Goal: Task Accomplishment & Management: Manage account settings

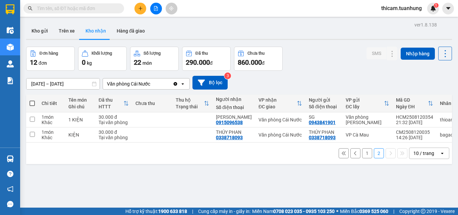
click at [362, 156] on button "1" at bounding box center [367, 153] width 10 height 10
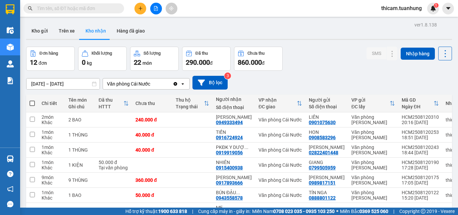
click at [142, 12] on button at bounding box center [140, 9] width 12 height 12
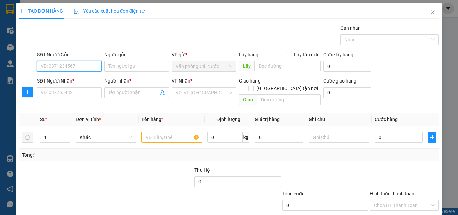
click at [70, 69] on input "SĐT Người Gửi" at bounding box center [69, 66] width 65 height 11
type input "0918247525"
click at [71, 76] on div "0918247525 - BS NHANH" at bounding box center [69, 79] width 64 height 11
type input "BS NHANH"
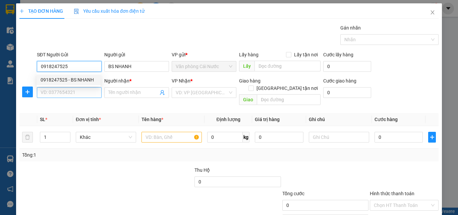
type input "0918247525"
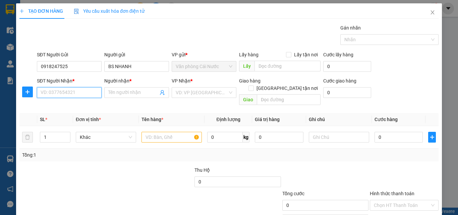
click at [72, 92] on input "SĐT Người Nhận *" at bounding box center [69, 92] width 65 height 11
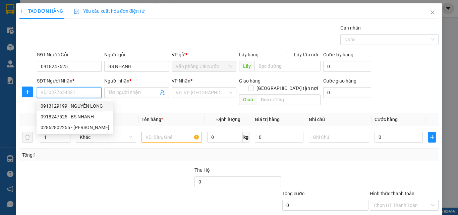
click at [78, 106] on div "0913129199 - NGUYỂN LONG" at bounding box center [75, 105] width 69 height 7
type input "0913129199"
type input "NGUYỂN LONG"
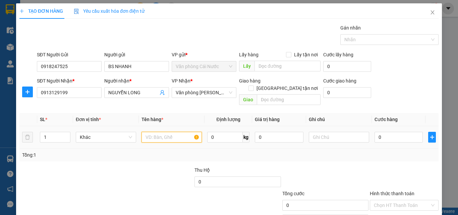
click at [157, 132] on input "text" at bounding box center [171, 137] width 60 height 11
type input "1 HỘP"
click at [402, 133] on input "0" at bounding box center [398, 137] width 48 height 11
type input "3"
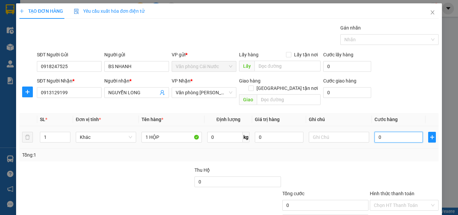
type input "3"
type input "30"
type input "30.000"
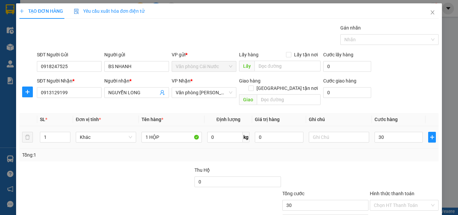
type input "30.000"
click at [405, 151] on div "Tổng: 1" at bounding box center [228, 154] width 413 height 7
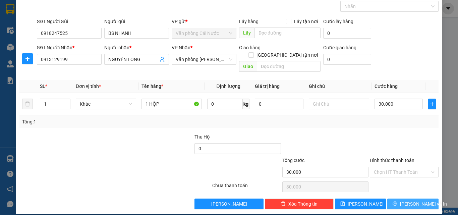
click at [413, 200] on span "Lưu và In" at bounding box center [423, 203] width 47 height 7
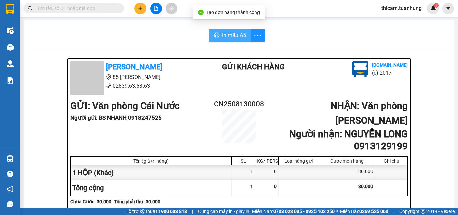
click at [225, 33] on span "In mẫu A5" at bounding box center [234, 35] width 24 height 8
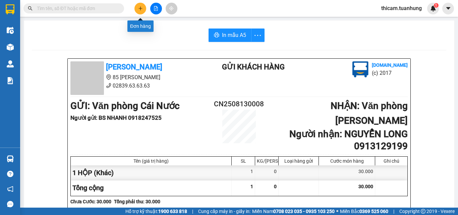
click at [136, 7] on button at bounding box center [140, 9] width 12 height 12
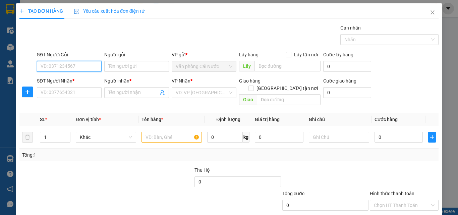
click at [78, 61] on input "SĐT Người Gửi" at bounding box center [69, 66] width 65 height 11
type input "0918406530"
click at [79, 80] on div "0918406530 - QUYÊN" at bounding box center [69, 79] width 56 height 7
type input "QUYÊN"
type input "0918406530"
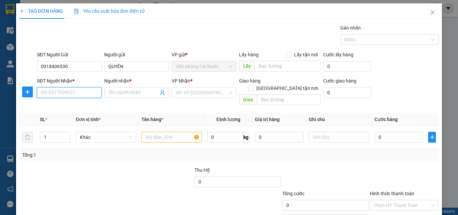
click at [76, 93] on input "SĐT Người Nhận *" at bounding box center [69, 92] width 65 height 11
type input "0947997940"
click at [73, 103] on div "0947997940 - LINH" at bounding box center [69, 105] width 56 height 7
type input "LINH"
type input "0947997940"
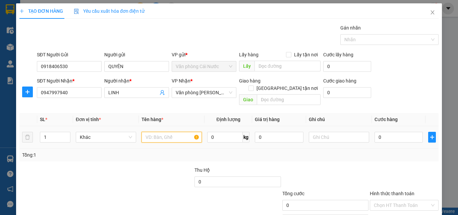
click at [160, 132] on input "text" at bounding box center [171, 137] width 60 height 11
type input "1 KIỆN"
click at [396, 132] on input "0" at bounding box center [398, 137] width 48 height 11
type input "6"
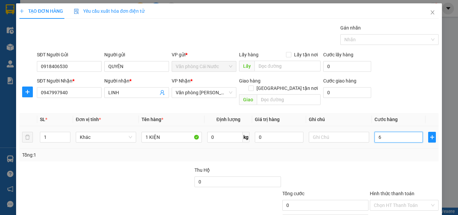
type input "6"
type input "60"
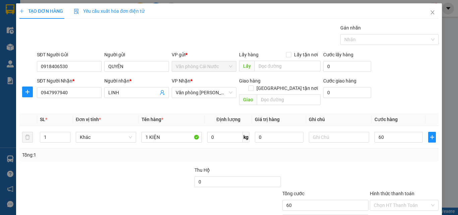
type input "60.000"
click at [414, 151] on div "Tổng: 1" at bounding box center [228, 154] width 413 height 7
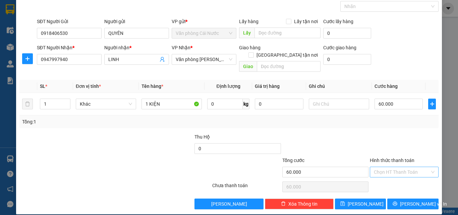
click at [406, 167] on input "Hình thức thanh toán" at bounding box center [402, 172] width 56 height 10
click at [390, 177] on div "Tại văn phòng" at bounding box center [400, 177] width 60 height 7
type input "0"
click at [397, 201] on icon "printer" at bounding box center [394, 203] width 5 height 5
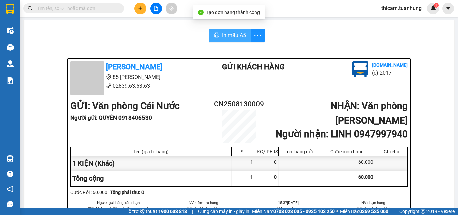
click at [230, 39] on span "In mẫu A5" at bounding box center [234, 35] width 24 height 8
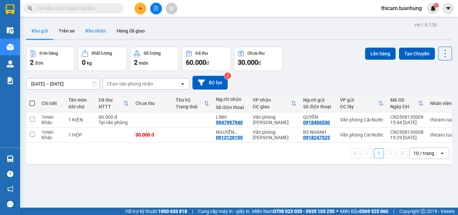
click at [94, 28] on button "Kho nhận" at bounding box center [95, 31] width 31 height 16
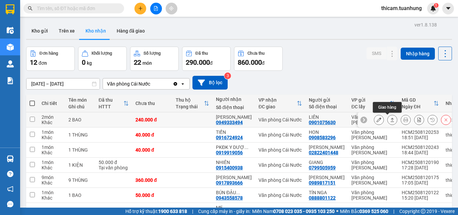
click at [390, 118] on icon at bounding box center [392, 119] width 5 height 5
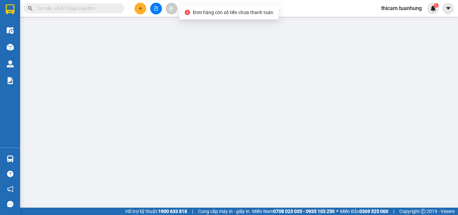
type input "0901075630"
type input "LIÊN"
type input "0949333494"
type input "[PERSON_NAME]"
type input "240.000"
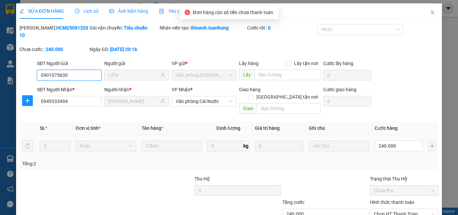
scroll to position [35, 0]
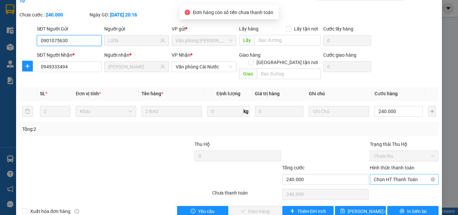
click at [389, 174] on span "Chọn HT Thanh Toán" at bounding box center [404, 179] width 61 height 10
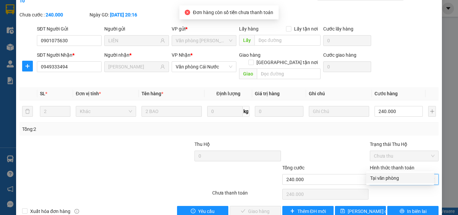
click at [387, 176] on div "Tại văn phòng" at bounding box center [400, 177] width 60 height 7
type input "0"
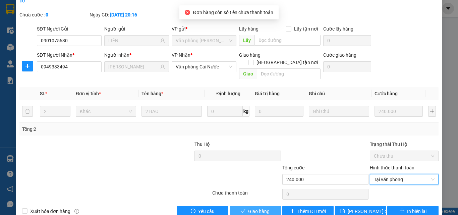
click at [248, 203] on span "Giao hàng" at bounding box center [258, 210] width 21 height 7
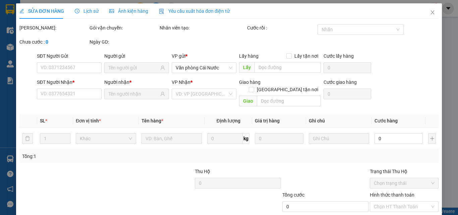
type input "0901075630"
type input "LIÊN"
type input "0949333494"
type input "[PERSON_NAME]"
type input "240.000"
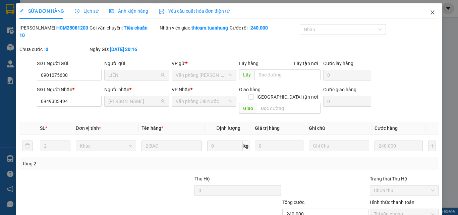
click at [430, 11] on icon "close" at bounding box center [432, 12] width 5 height 5
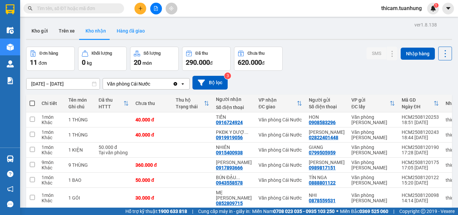
click at [137, 31] on button "Hàng đã giao" at bounding box center [130, 31] width 39 height 16
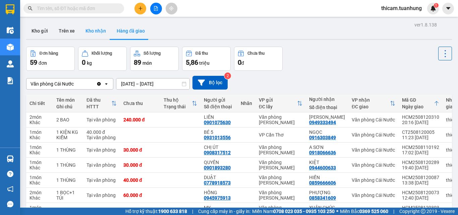
click at [96, 30] on button "Kho nhận" at bounding box center [95, 31] width 31 height 16
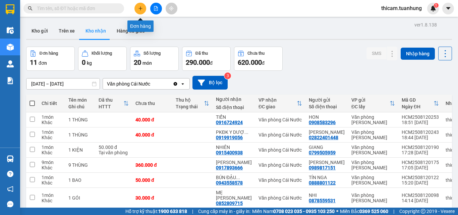
click at [144, 9] on button at bounding box center [140, 9] width 12 height 12
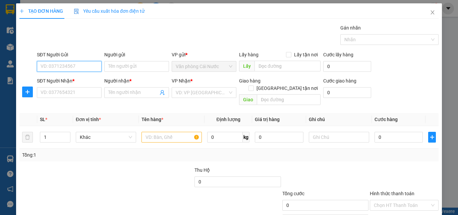
click at [89, 70] on input "SĐT Người Gửi" at bounding box center [69, 66] width 65 height 11
type input "0949040794"
click at [76, 80] on div "0949040794 - CHI" at bounding box center [69, 79] width 56 height 7
type input "CHI"
type input "0949040794"
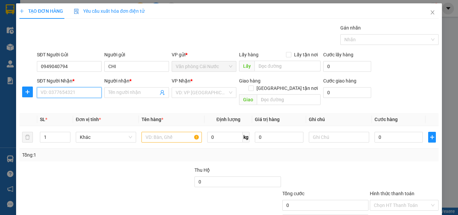
click at [78, 94] on input "SĐT Người Nhận *" at bounding box center [69, 92] width 65 height 11
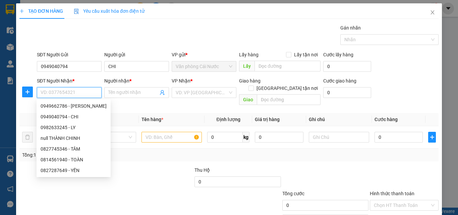
scroll to position [33, 0]
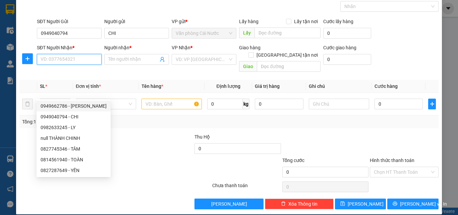
click at [51, 60] on input "SĐT Người Nhận *" at bounding box center [69, 59] width 65 height 11
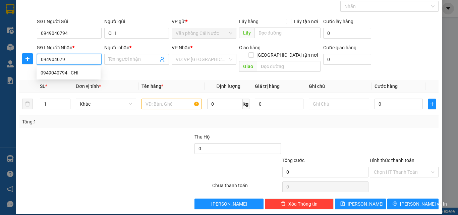
type input "0949040794"
click at [76, 74] on div "0949040794 - CHI" at bounding box center [69, 72] width 56 height 7
type input "CHI"
type input "0949040794"
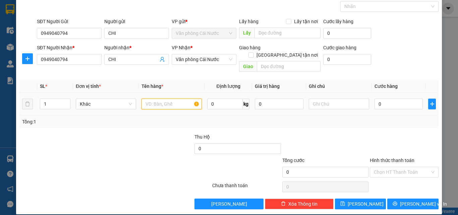
click at [160, 100] on input "text" at bounding box center [171, 103] width 60 height 11
type input "1 THÙNG"
click at [386, 99] on input "0" at bounding box center [398, 103] width 48 height 11
type input "3"
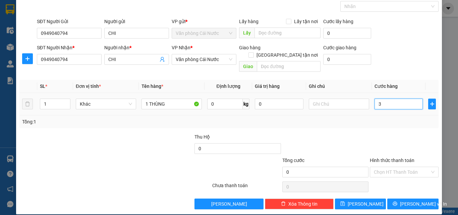
type input "3"
type input "30"
type input "30.000"
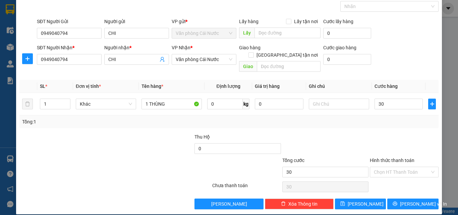
type input "30.000"
click at [388, 120] on div "Tổng: 1" at bounding box center [228, 121] width 419 height 13
click at [393, 167] on input "Hình thức thanh toán" at bounding box center [402, 172] width 56 height 10
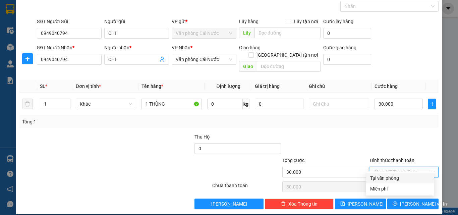
click at [387, 176] on div "Tại văn phòng" at bounding box center [400, 177] width 60 height 7
type input "0"
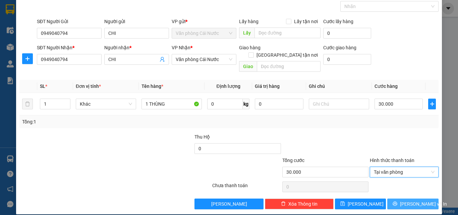
click at [407, 200] on span "Lưu và In" at bounding box center [423, 203] width 47 height 7
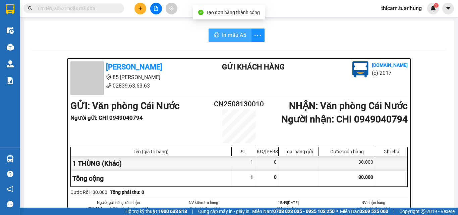
click at [230, 36] on span "In mẫu A5" at bounding box center [234, 35] width 24 height 8
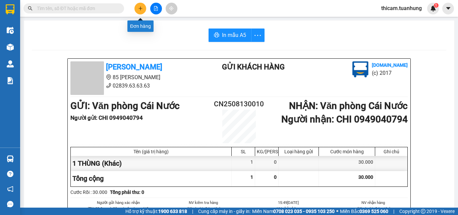
click at [139, 7] on icon "plus" at bounding box center [140, 8] width 5 height 5
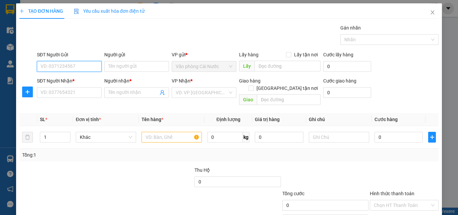
click at [90, 68] on input "SĐT Người Gửi" at bounding box center [69, 66] width 65 height 11
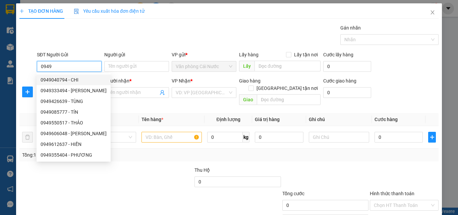
click at [68, 80] on div "0949040794 - CHI" at bounding box center [74, 79] width 66 height 7
type input "0949040794"
type input "CHI"
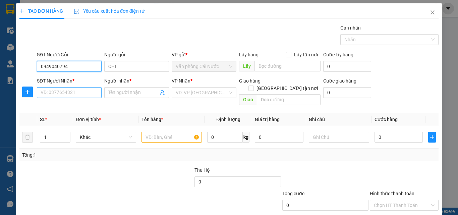
type input "0949040794"
click at [69, 94] on input "SĐT Người Nhận *" at bounding box center [69, 92] width 65 height 11
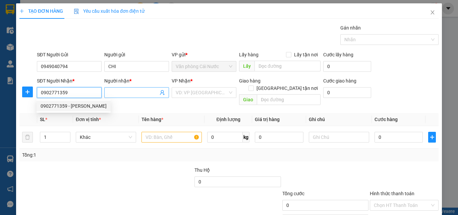
type input "0902771359"
click at [113, 94] on input "Người nhận *" at bounding box center [133, 92] width 50 height 7
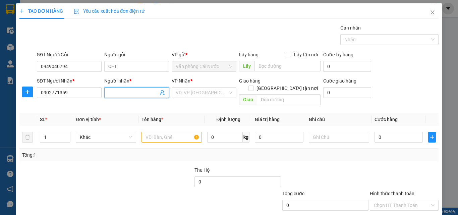
click at [113, 94] on input "Người nhận *" at bounding box center [133, 92] width 50 height 7
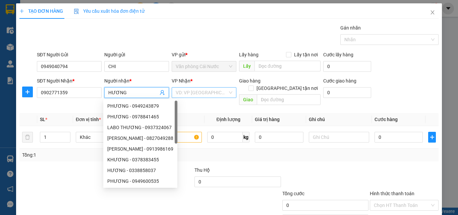
type input "HƯƠNG"
click at [201, 96] on input "search" at bounding box center [202, 92] width 52 height 10
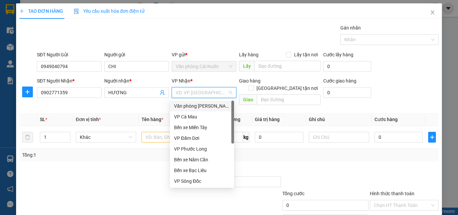
click at [200, 106] on div "Văn phòng [PERSON_NAME]" at bounding box center [202, 105] width 56 height 7
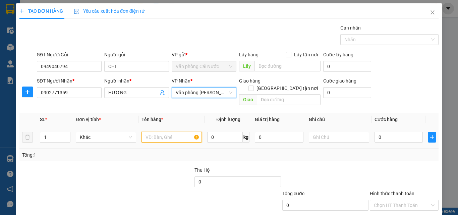
click at [159, 132] on input "text" at bounding box center [171, 137] width 60 height 11
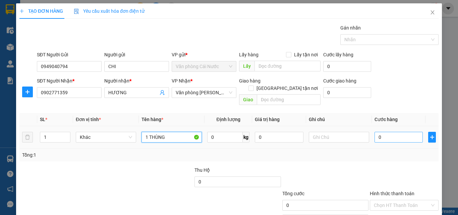
type input "1 THÙNG"
click at [396, 132] on input "0" at bounding box center [398, 137] width 48 height 11
type input "3"
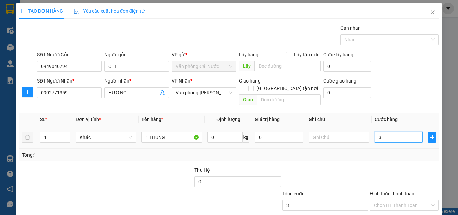
type input "30"
type input "30.000"
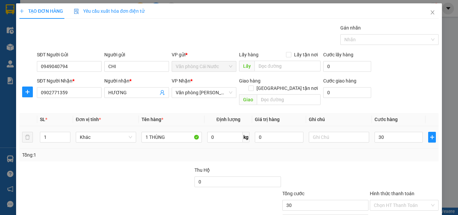
type input "30.000"
click at [391, 151] on div "Tổng: 1" at bounding box center [228, 154] width 413 height 7
click at [402, 200] on input "Hình thức thanh toán" at bounding box center [402, 205] width 56 height 10
click at [390, 207] on div "Tại văn phòng" at bounding box center [400, 210] width 60 height 7
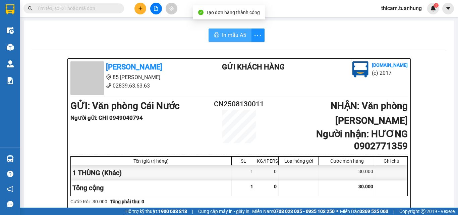
click at [237, 38] on span "In mẫu A5" at bounding box center [234, 35] width 24 height 8
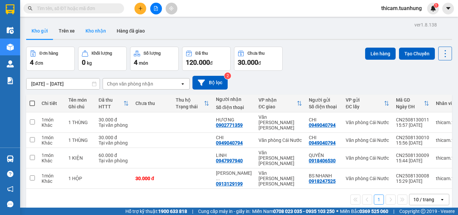
click at [92, 33] on button "Kho nhận" at bounding box center [95, 31] width 31 height 16
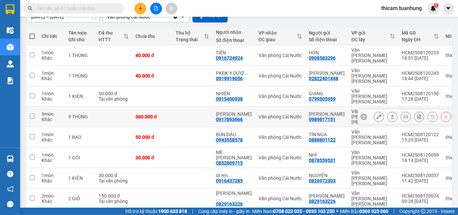
scroll to position [96, 0]
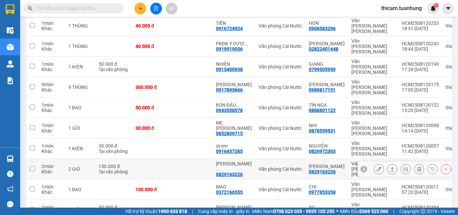
click at [390, 167] on icon at bounding box center [392, 169] width 5 height 5
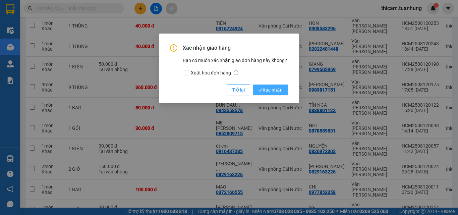
click at [273, 88] on span "Xác nhận" at bounding box center [270, 89] width 24 height 7
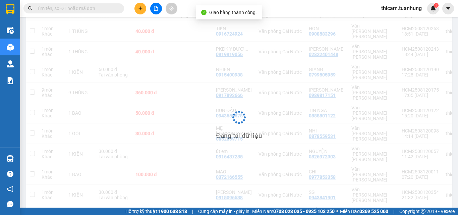
scroll to position [91, 0]
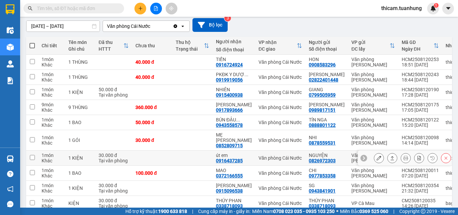
scroll to position [91, 0]
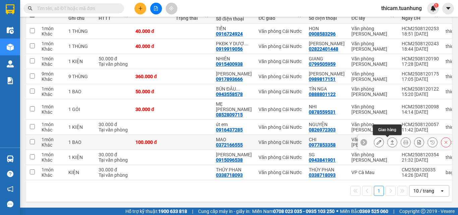
click at [390, 140] on icon at bounding box center [392, 142] width 5 height 5
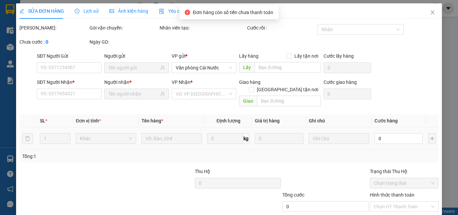
type input "0977853358"
type input "CHI"
type input "0372166555"
type input "MAO"
type input "100.000"
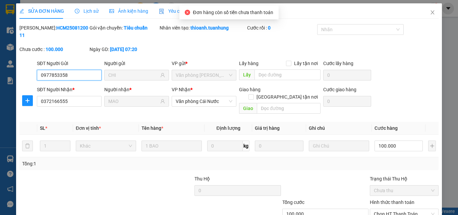
scroll to position [34, 0]
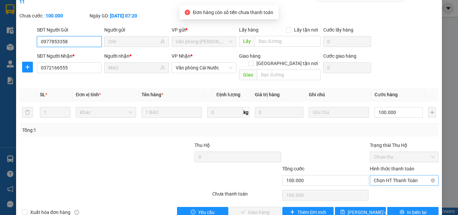
click at [386, 175] on span "Chọn HT Thanh Toán" at bounding box center [404, 180] width 61 height 10
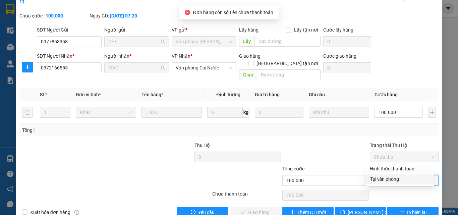
click at [383, 177] on div "Tại văn phòng" at bounding box center [400, 178] width 60 height 7
type input "0"
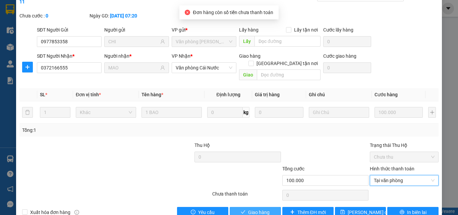
click at [255, 208] on span "Giao hàng" at bounding box center [258, 211] width 21 height 7
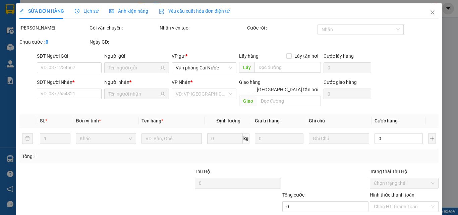
type input "0977853358"
type input "CHI"
type input "0372166555"
type input "MAO"
type input "100.000"
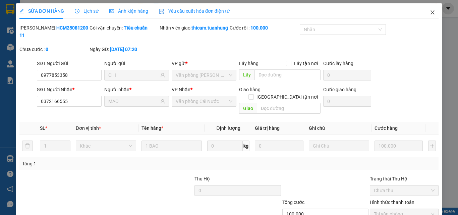
click at [430, 10] on icon "close" at bounding box center [432, 12] width 5 height 5
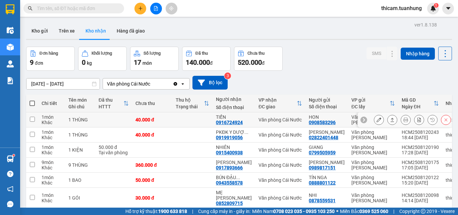
scroll to position [34, 0]
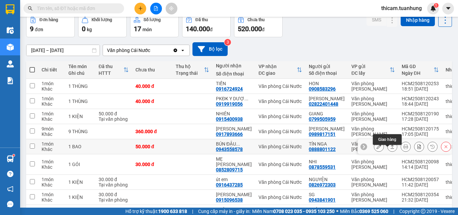
click at [390, 149] on icon at bounding box center [392, 146] width 5 height 5
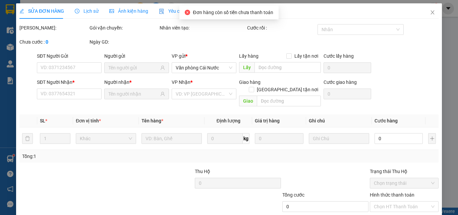
type input "0888801122"
type input "TÍN NGA"
type input "0943558578"
type input "BÚN ĐẬU VÀNG"
type input "50.000"
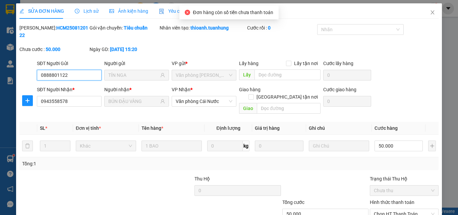
scroll to position [35, 0]
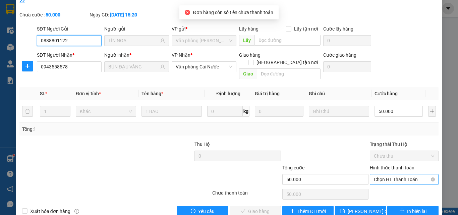
click at [397, 174] on span "Chọn HT Thanh Toán" at bounding box center [404, 179] width 61 height 10
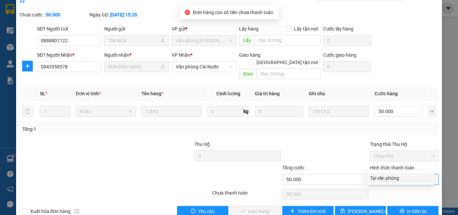
click at [386, 175] on div "Tại văn phòng" at bounding box center [400, 177] width 60 height 7
type input "0"
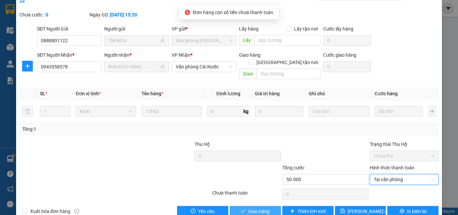
click at [263, 207] on span "Giao hàng" at bounding box center [258, 210] width 21 height 7
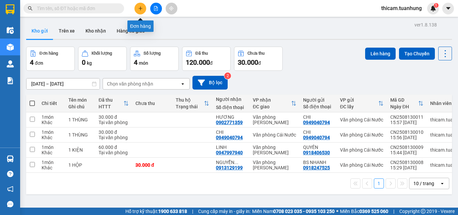
click at [139, 10] on icon "plus" at bounding box center [140, 8] width 5 height 5
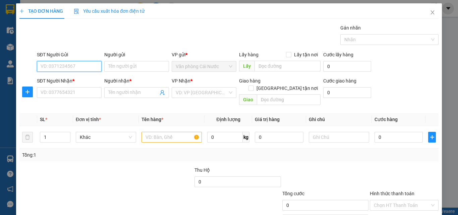
click at [82, 70] on input "SĐT Người Gửi" at bounding box center [69, 66] width 65 height 11
type input "0947789669"
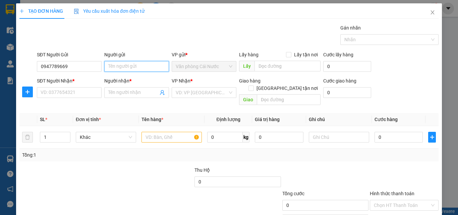
click at [114, 70] on input "Người gửi" at bounding box center [136, 66] width 65 height 11
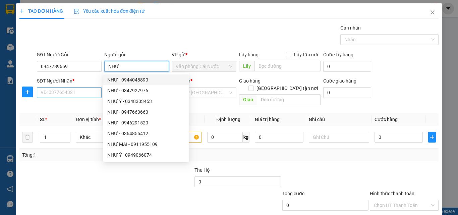
type input "NHƯ"
click at [63, 92] on input "SĐT Người Nhận *" at bounding box center [69, 92] width 65 height 11
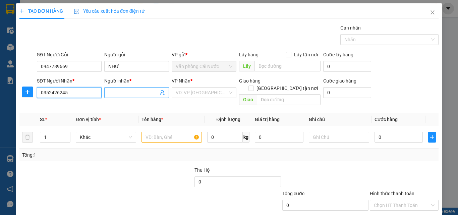
type input "0352426245"
click at [120, 93] on input "Người nhận *" at bounding box center [133, 92] width 50 height 7
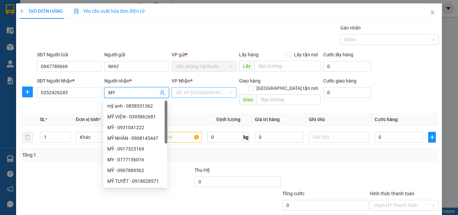
type input "MY"
click at [214, 88] on input "search" at bounding box center [202, 92] width 52 height 10
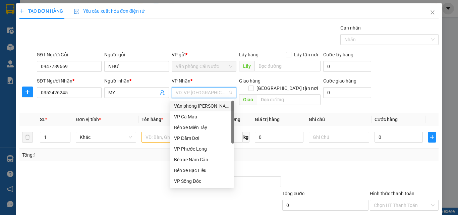
click at [211, 107] on div "Văn phòng [PERSON_NAME]" at bounding box center [202, 105] width 56 height 7
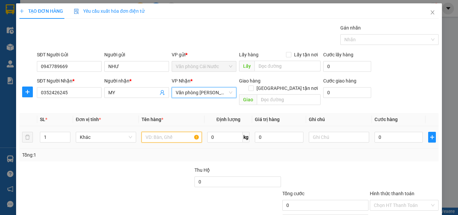
click at [151, 132] on input "text" at bounding box center [171, 137] width 60 height 11
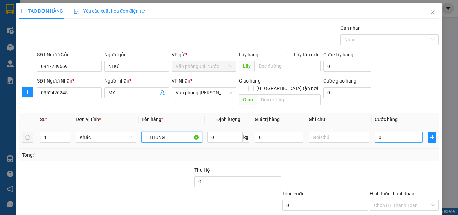
type input "1 THÙNG"
click at [393, 132] on input "0" at bounding box center [398, 137] width 48 height 11
type input "6"
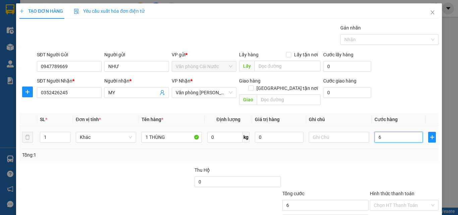
type input "60"
type input "60.000"
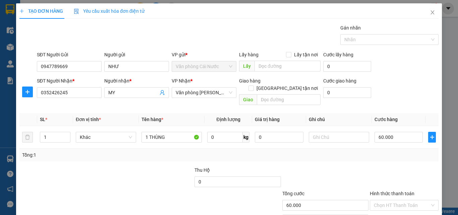
click at [373, 151] on div "Tổng: 1" at bounding box center [228, 154] width 413 height 7
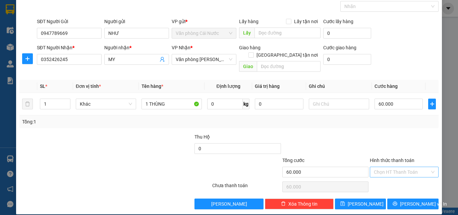
click at [386, 167] on input "Hình thức thanh toán" at bounding box center [402, 172] width 56 height 10
click at [385, 177] on div "Tại văn phòng" at bounding box center [400, 177] width 60 height 7
type input "0"
click at [397, 201] on icon "printer" at bounding box center [395, 203] width 4 height 4
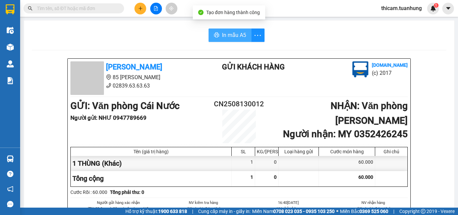
click at [243, 39] on span "In mẫu A5" at bounding box center [234, 35] width 24 height 8
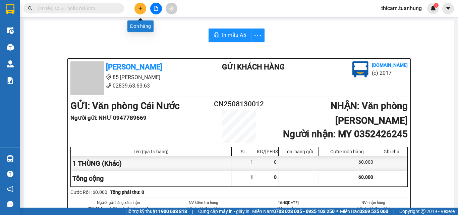
click at [139, 10] on icon "plus" at bounding box center [140, 8] width 5 height 5
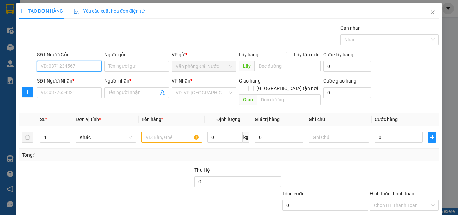
click at [70, 64] on input "SĐT Người Gửi" at bounding box center [69, 66] width 65 height 11
type input "0854540464"
click at [80, 79] on div "0854540464 - NGỌC BÍCH" at bounding box center [74, 79] width 66 height 7
type input "NGỌC BÍCH"
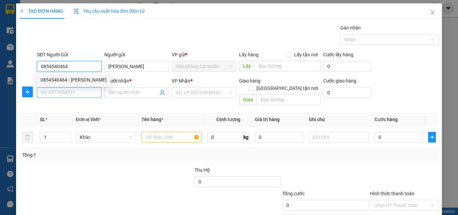
type input "0854540464"
click at [67, 92] on input "SĐT Người Nhận *" at bounding box center [69, 92] width 65 height 11
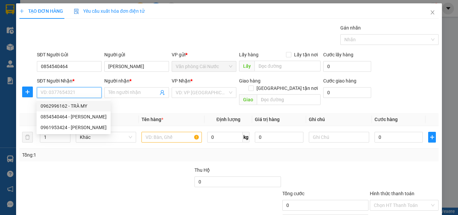
click at [67, 93] on input "SĐT Người Nhận *" at bounding box center [69, 92] width 65 height 11
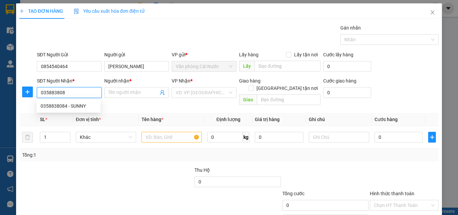
type input "0358838084"
click at [72, 106] on div "0358838084 - SUNNY" at bounding box center [69, 105] width 56 height 7
type input "SUNNY"
type input "0358838084"
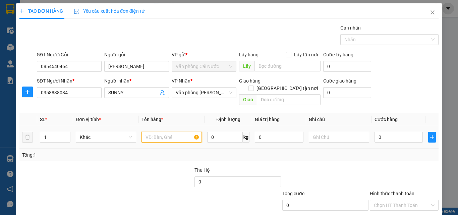
click at [156, 132] on input "text" at bounding box center [171, 137] width 60 height 11
type input "1 THÙNG"
click at [399, 132] on input "0" at bounding box center [398, 137] width 48 height 11
type input "6"
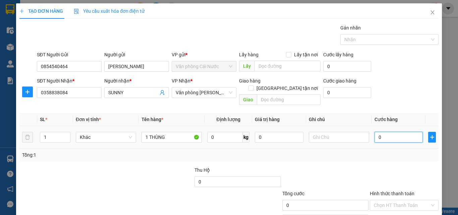
type input "6"
type input "60"
type input "60.000"
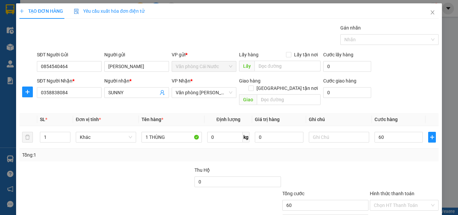
type input "60.000"
click at [382, 151] on div "Tổng: 1" at bounding box center [228, 154] width 413 height 7
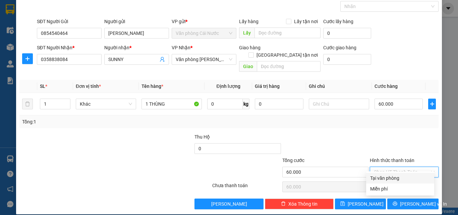
click at [397, 167] on input "Hình thức thanh toán" at bounding box center [402, 172] width 56 height 10
click at [375, 179] on div "Tại văn phòng" at bounding box center [400, 177] width 60 height 7
type input "0"
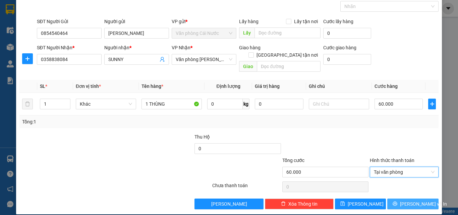
click at [403, 200] on span "Lưu và In" at bounding box center [423, 203] width 47 height 7
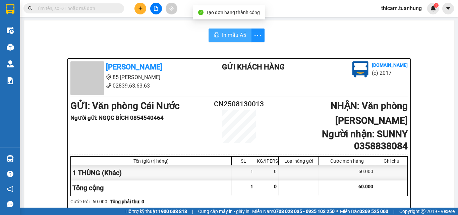
click at [232, 37] on span "In mẫu A5" at bounding box center [234, 35] width 24 height 8
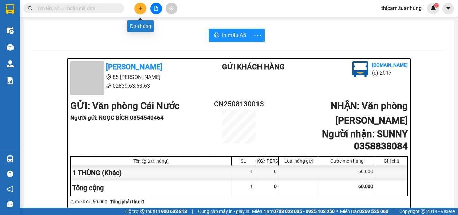
click at [139, 9] on icon "plus" at bounding box center [140, 8] width 5 height 5
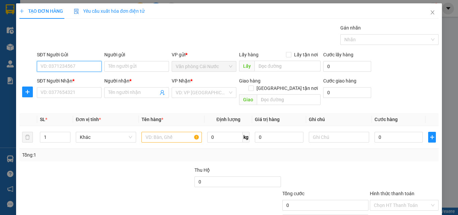
click at [80, 64] on input "SĐT Người Gửi" at bounding box center [69, 66] width 65 height 11
click at [84, 64] on input "SĐT Người Gửi" at bounding box center [69, 66] width 65 height 11
type input "0948978652"
click at [71, 79] on div "0948978652 - DIỄM" at bounding box center [69, 79] width 56 height 7
type input "DIỄM"
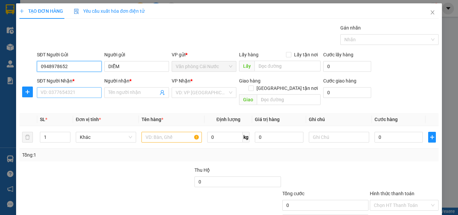
type input "0948978652"
click at [71, 90] on input "SĐT Người Nhận *" at bounding box center [69, 92] width 65 height 11
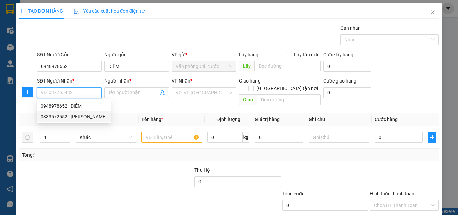
click at [69, 118] on div "0333572552 - THIA LÊ" at bounding box center [74, 116] width 66 height 7
type input "0333572552"
type input "THIA LÊ"
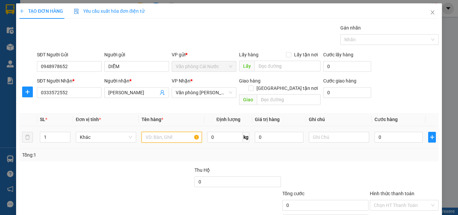
click at [179, 132] on input "text" at bounding box center [171, 137] width 60 height 11
type input "1 BAO"
click at [395, 132] on input "0" at bounding box center [398, 137] width 48 height 11
type input "6"
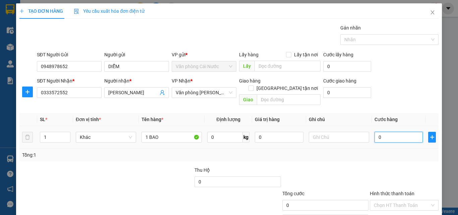
type input "6"
type input "60"
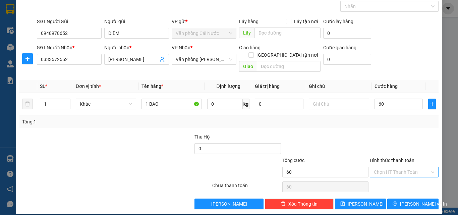
type input "60.000"
click at [403, 167] on input "Hình thức thanh toán" at bounding box center [402, 172] width 56 height 10
click at [392, 176] on div "Tại văn phòng" at bounding box center [400, 177] width 60 height 7
type input "0"
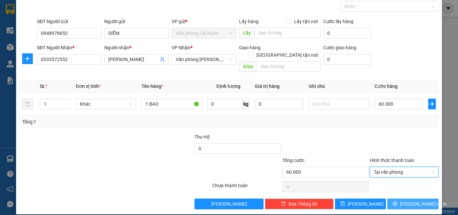
click at [406, 200] on span "Lưu và In" at bounding box center [423, 203] width 47 height 7
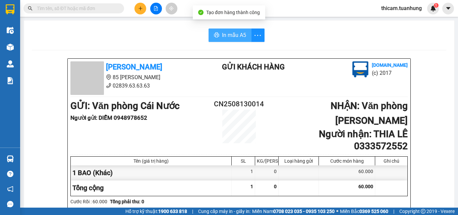
click at [222, 35] on span "In mẫu A5" at bounding box center [234, 35] width 24 height 8
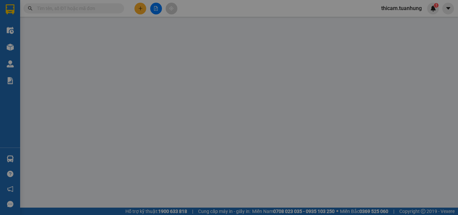
type input "0888801122"
type input "TÍN NGA"
type input "0943558578"
type input "BÚN ĐẬU VÀNG"
type input "50.000"
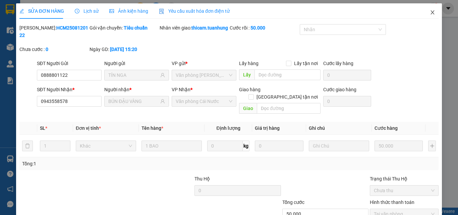
click at [431, 13] on icon "close" at bounding box center [433, 12] width 4 height 4
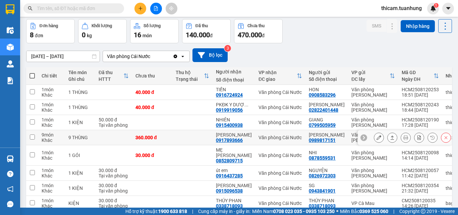
scroll to position [61, 0]
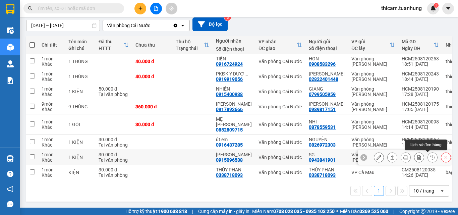
click at [430, 155] on icon at bounding box center [432, 157] width 5 height 5
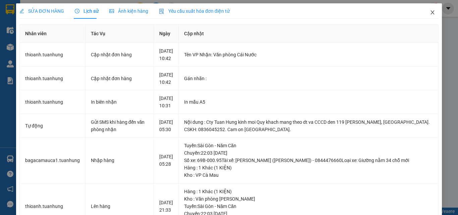
click at [430, 12] on icon "close" at bounding box center [432, 12] width 5 height 5
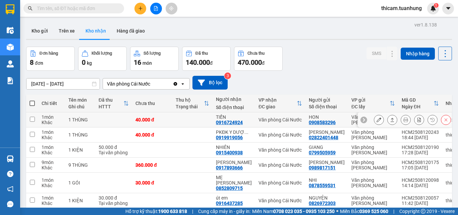
scroll to position [34, 0]
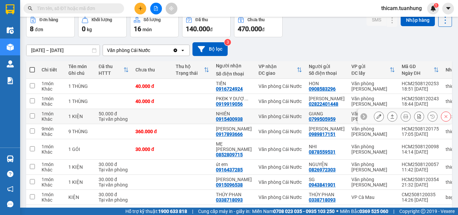
click at [240, 116] on div "0915400938" at bounding box center [229, 118] width 27 height 5
click at [430, 115] on icon at bounding box center [432, 116] width 5 height 5
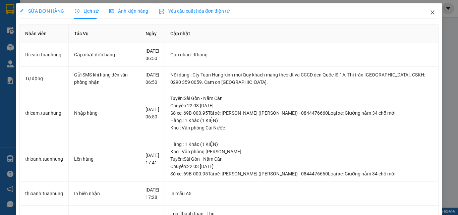
click at [431, 12] on icon "close" at bounding box center [433, 12] width 4 height 4
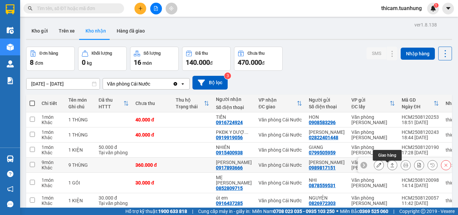
click at [389, 169] on button at bounding box center [391, 165] width 9 height 12
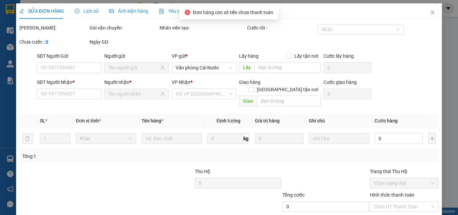
type input "0989817151"
type input "CTY QUANG TIẾN"
type input "0917893666"
type input "BẢO NGỌC"
type input "360.000"
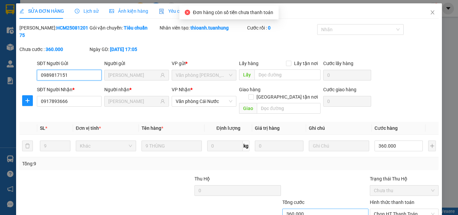
scroll to position [35, 0]
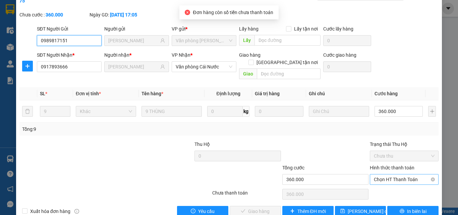
click at [409, 174] on span "Chọn HT Thanh Toán" at bounding box center [404, 179] width 61 height 10
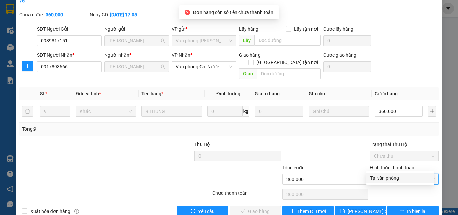
click at [396, 178] on div "Tại văn phòng" at bounding box center [400, 177] width 60 height 7
type input "0"
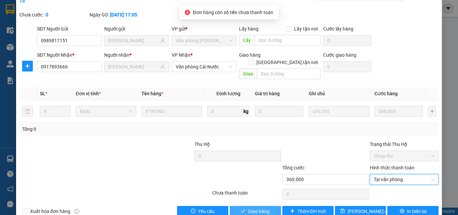
click at [257, 207] on span "Giao hàng" at bounding box center [258, 210] width 21 height 7
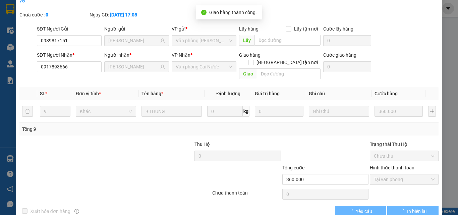
scroll to position [0, 0]
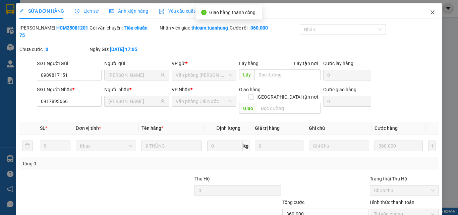
click at [426, 10] on span "Close" at bounding box center [432, 12] width 19 height 19
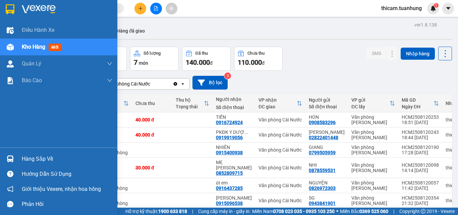
click at [36, 154] on div "Hàng sắp về" at bounding box center [67, 159] width 90 height 10
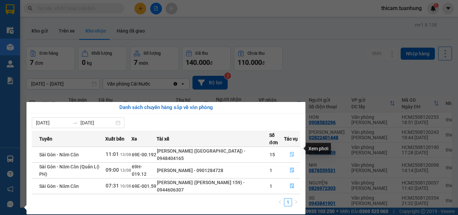
click at [290, 152] on icon "file-done" at bounding box center [291, 154] width 5 height 5
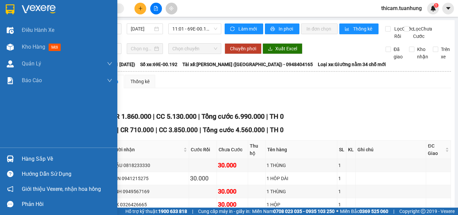
click at [35, 157] on div "Hàng sắp về" at bounding box center [67, 159] width 90 height 10
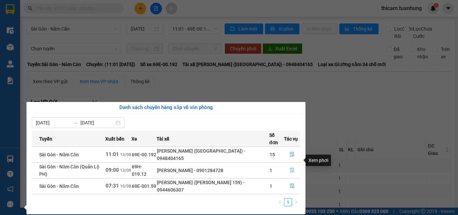
click at [292, 168] on icon "file-done" at bounding box center [291, 170] width 5 height 5
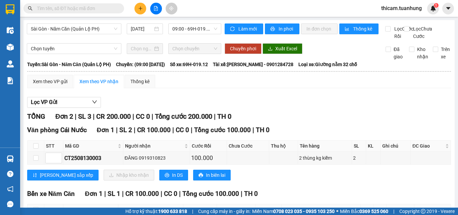
scroll to position [63, 0]
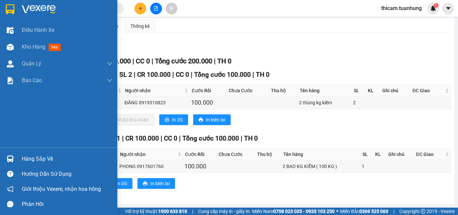
click at [23, 161] on div "Hàng sắp về" at bounding box center [67, 159] width 90 height 10
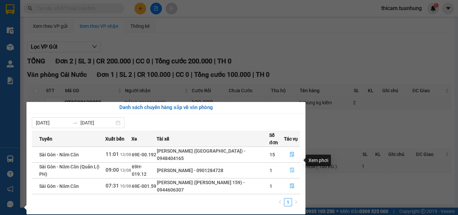
click at [291, 168] on icon "file-done" at bounding box center [291, 170] width 5 height 5
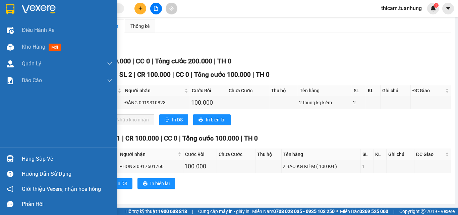
click at [30, 158] on div "Hàng sắp về" at bounding box center [67, 159] width 90 height 10
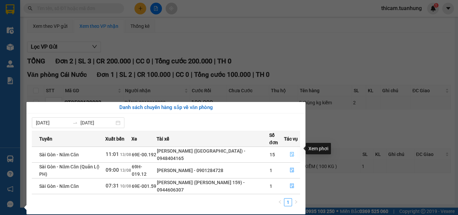
click at [292, 152] on icon "file-done" at bounding box center [292, 154] width 4 height 5
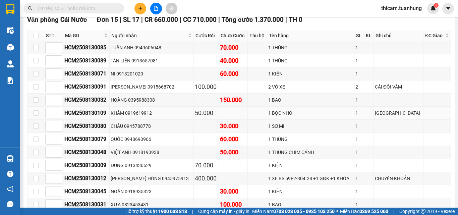
scroll to position [1302, 0]
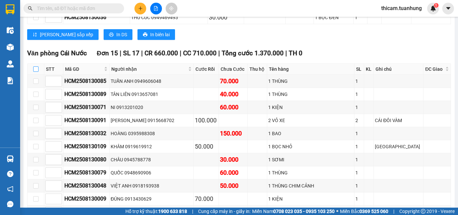
click at [35, 72] on input "checkbox" at bounding box center [35, 68] width 5 height 5
checkbox input "true"
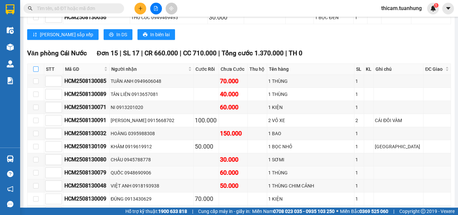
checkbox input "true"
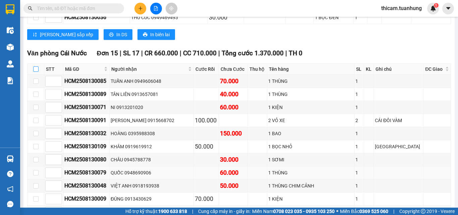
checkbox input "true"
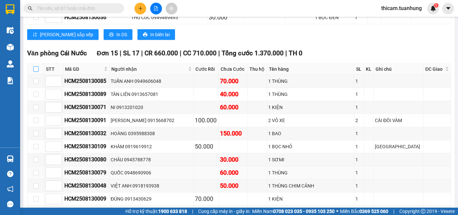
checkbox input "true"
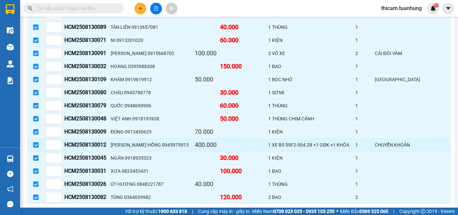
scroll to position [1436, 0]
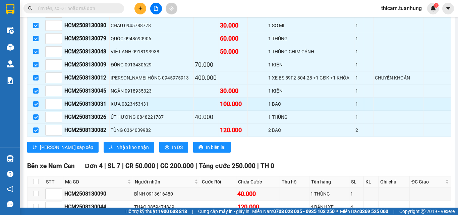
click at [35, 107] on input "checkbox" at bounding box center [35, 103] width 5 height 5
checkbox input "false"
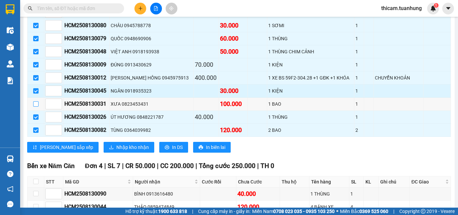
scroll to position [1269, 0]
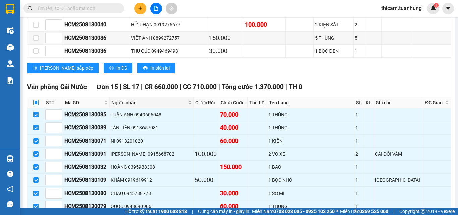
drag, startPoint x: 34, startPoint y: 108, endPoint x: 174, endPoint y: 110, distance: 140.4
click at [40, 108] on th at bounding box center [35, 102] width 17 height 11
click at [38, 105] on input "checkbox" at bounding box center [35, 102] width 5 height 5
checkbox input "true"
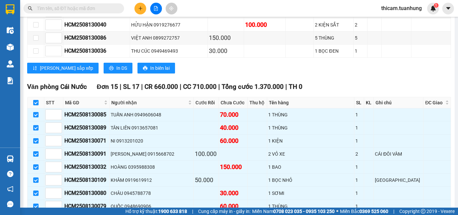
click at [34, 105] on input "checkbox" at bounding box center [35, 102] width 5 height 5
checkbox input "false"
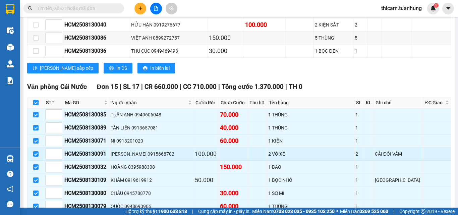
checkbox input "false"
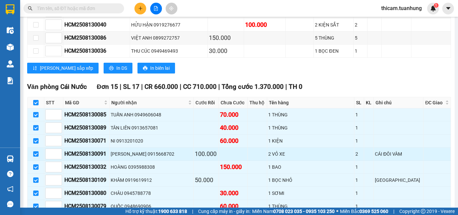
checkbox input "false"
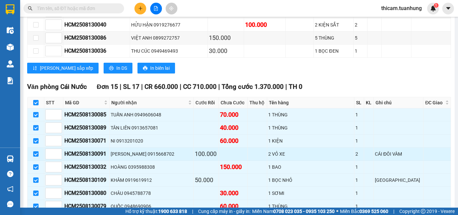
checkbox input "false"
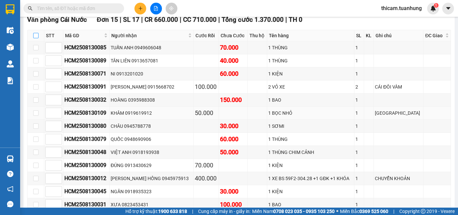
scroll to position [1369, 0]
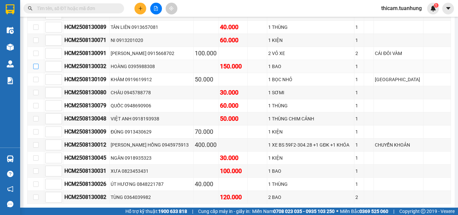
click at [35, 69] on input "checkbox" at bounding box center [35, 66] width 5 height 5
checkbox input "true"
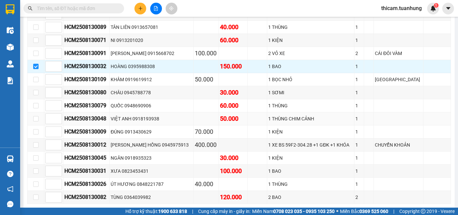
scroll to position [1403, 0]
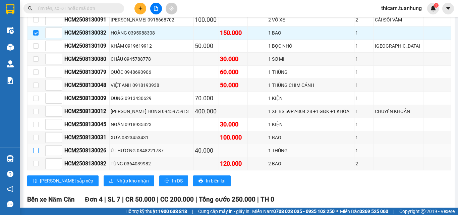
click at [36, 153] on input "checkbox" at bounding box center [35, 150] width 5 height 5
checkbox input "true"
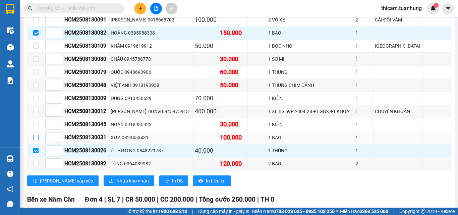
click at [35, 140] on input "checkbox" at bounding box center [35, 137] width 5 height 5
checkbox input "true"
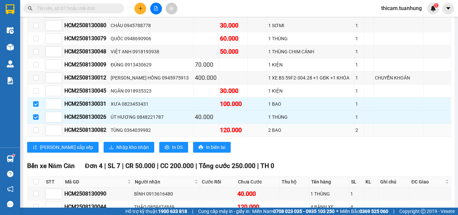
scroll to position [1336, 0]
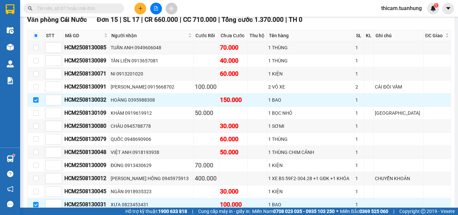
click at [114, 7] on input "text" at bounding box center [76, 8] width 79 height 7
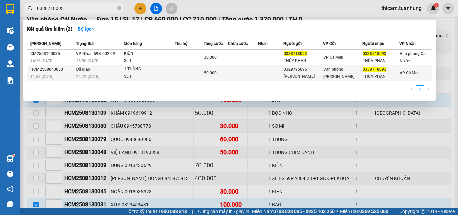
type input "0338718093"
click at [257, 66] on td at bounding box center [243, 73] width 30 height 16
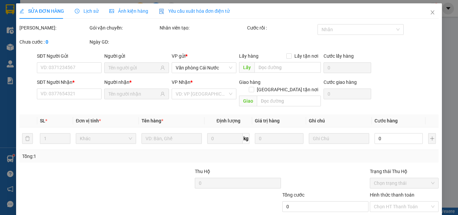
click at [257, 60] on div "Total Paid Fee Total UnPaid Fee Cash Collection Total Fee Mã ĐH: Gói vận chuyển…" at bounding box center [228, 133] width 419 height 219
type input "0329795095"
type input "HỒNG VÂN"
type input "0338718093"
type input "THÚY PHAN"
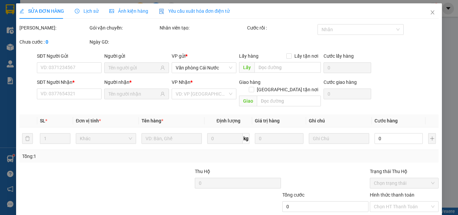
type input "50.000"
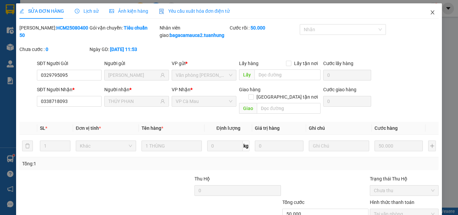
click at [430, 15] on icon "close" at bounding box center [432, 12] width 5 height 5
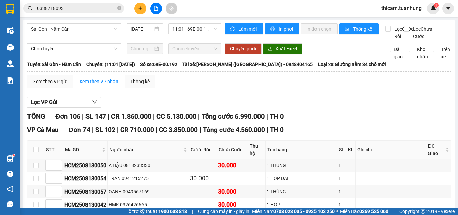
scroll to position [67, 0]
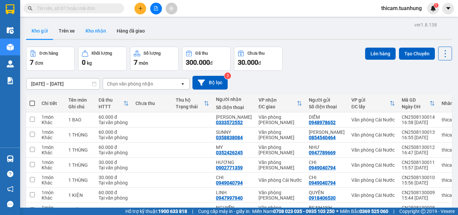
click at [101, 30] on button "Kho nhận" at bounding box center [95, 31] width 31 height 16
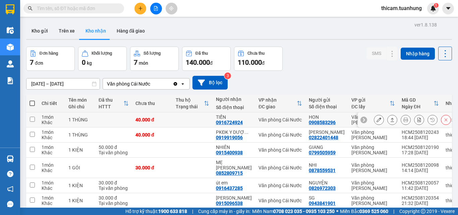
scroll to position [41, 0]
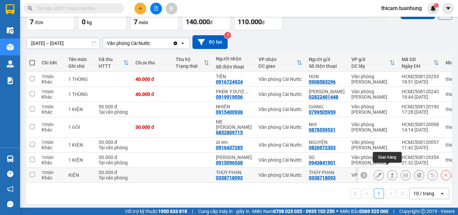
click at [390, 173] on icon at bounding box center [392, 175] width 5 height 5
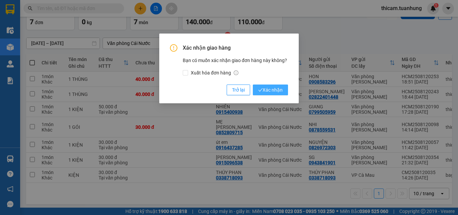
click at [275, 87] on span "Xác nhận" at bounding box center [270, 89] width 24 height 7
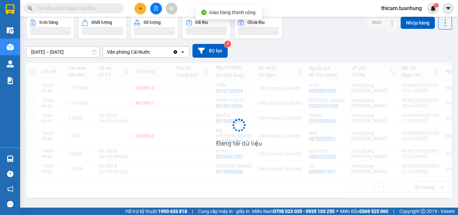
scroll to position [31, 0]
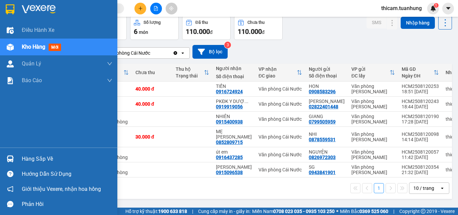
click at [41, 158] on div "Hàng sắp về" at bounding box center [67, 159] width 90 height 10
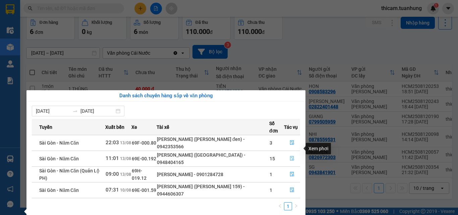
click at [291, 156] on icon "file-done" at bounding box center [292, 158] width 4 height 5
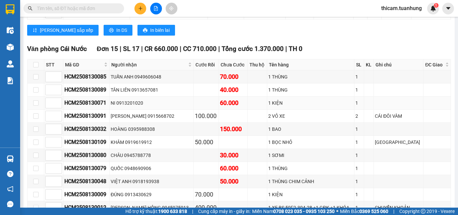
scroll to position [1340, 0]
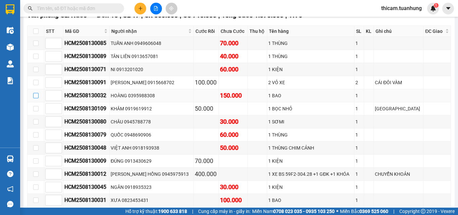
click at [33, 98] on input "checkbox" at bounding box center [35, 95] width 5 height 5
checkbox input "true"
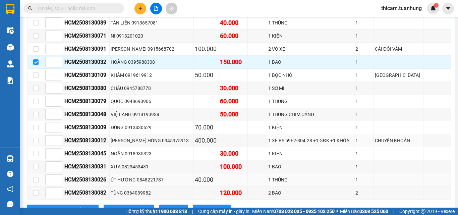
scroll to position [1407, 0]
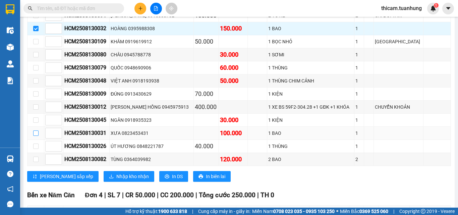
click at [36, 136] on input "checkbox" at bounding box center [35, 132] width 5 height 5
checkbox input "true"
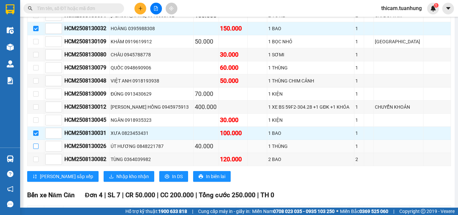
drag, startPoint x: 35, startPoint y: 153, endPoint x: 104, endPoint y: 213, distance: 90.7
click at [35, 149] on input "checkbox" at bounding box center [35, 145] width 5 height 5
checkbox input "true"
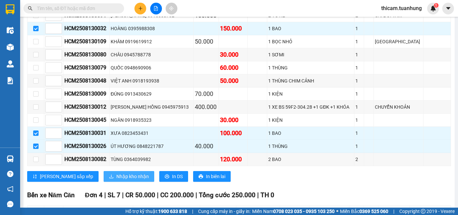
click at [116, 180] on span "Nhập kho nhận" at bounding box center [132, 176] width 32 height 7
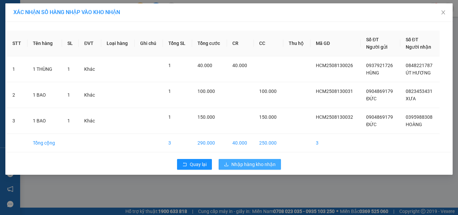
click at [250, 166] on span "Nhập hàng kho nhận" at bounding box center [253, 163] width 44 height 7
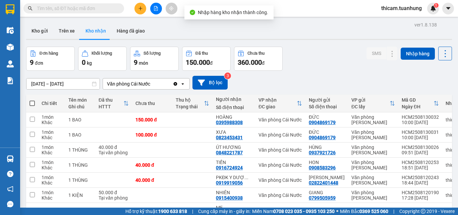
click at [344, 51] on div "Đơn hàng 9 đơn Khối lượng 0 kg Số lượng 9 món Đã thu 150.000 đ Chưa thu 360.000…" at bounding box center [238, 59] width 425 height 24
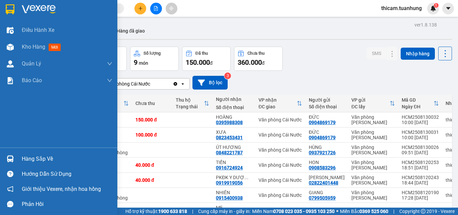
click at [31, 158] on div "Hàng sắp về" at bounding box center [67, 159] width 90 height 10
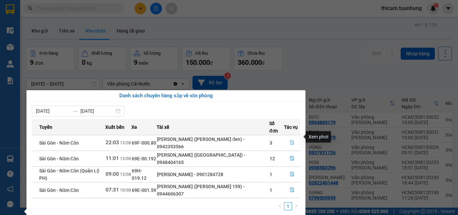
click at [290, 140] on icon "file-done" at bounding box center [291, 142] width 5 height 5
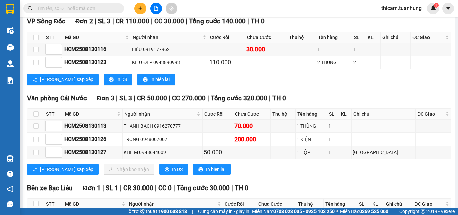
scroll to position [1106, 0]
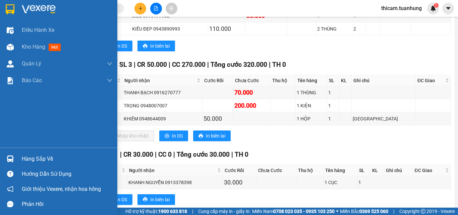
click at [28, 160] on div "Hàng sắp về" at bounding box center [67, 159] width 90 height 10
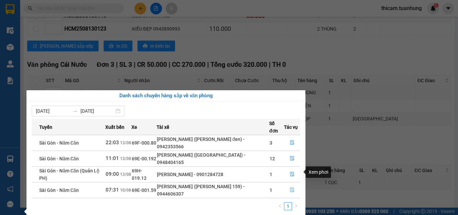
click at [293, 187] on icon "file-done" at bounding box center [291, 189] width 5 height 5
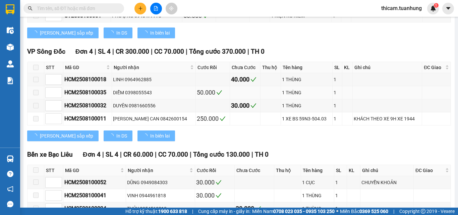
type input "10/08/2025"
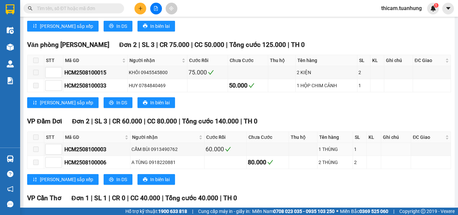
scroll to position [1038, 0]
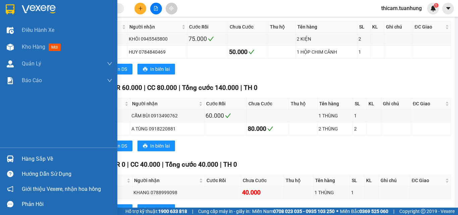
click at [49, 155] on div "Hàng sắp về" at bounding box center [67, 159] width 90 height 10
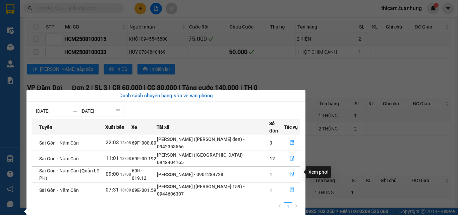
click at [292, 188] on icon "file-done" at bounding box center [292, 190] width 4 height 5
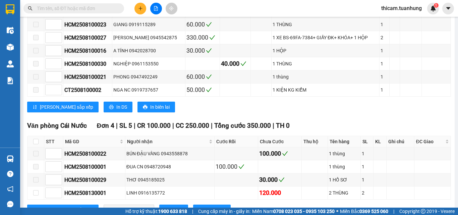
scroll to position [200, 0]
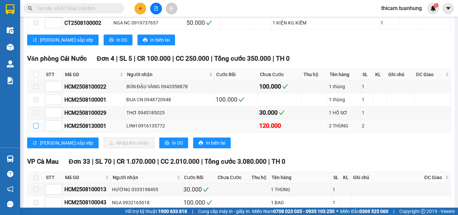
click at [35, 128] on input "checkbox" at bounding box center [35, 125] width 5 height 5
checkbox input "true"
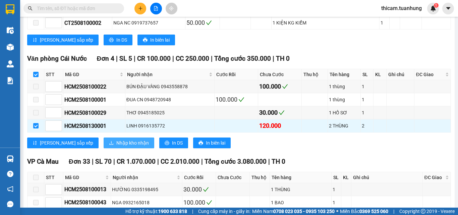
click at [116, 146] on span "Nhập kho nhận" at bounding box center [132, 142] width 32 height 7
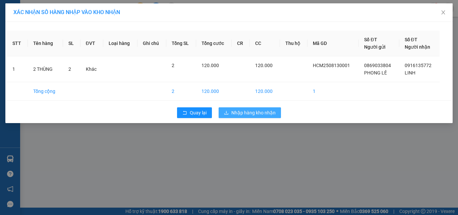
click at [246, 112] on span "Nhập hàng kho nhận" at bounding box center [253, 112] width 44 height 7
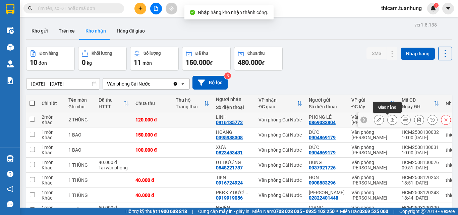
click at [390, 119] on icon at bounding box center [392, 119] width 5 height 5
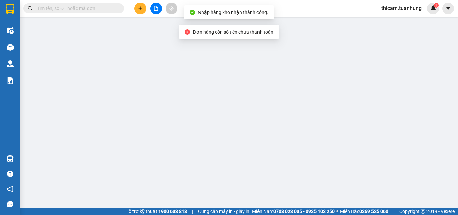
type input "0869033804"
type input "PHONG LÊ"
type input "0916135772"
type input "LINH"
type input "120.000"
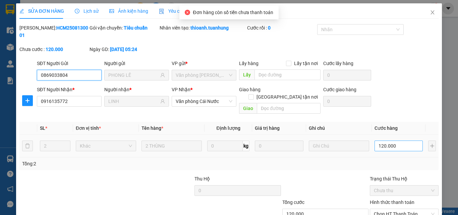
scroll to position [35, 0]
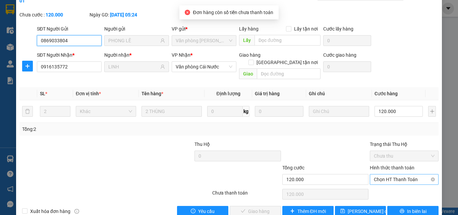
click at [381, 174] on span "Chọn HT Thanh Toán" at bounding box center [404, 179] width 61 height 10
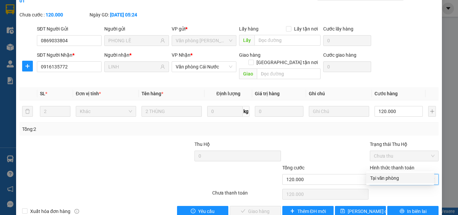
click at [381, 178] on div "Tại văn phòng" at bounding box center [400, 177] width 60 height 7
type input "0"
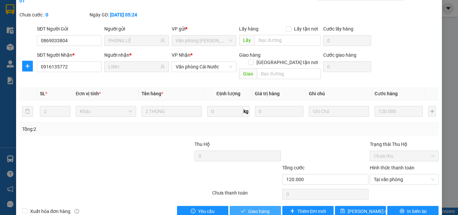
click at [272, 203] on button "Giao hàng" at bounding box center [254, 211] width 51 height 11
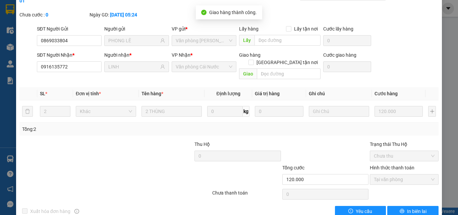
scroll to position [0, 0]
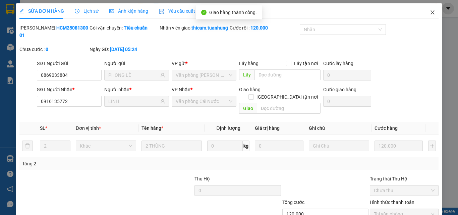
click at [430, 12] on icon "close" at bounding box center [432, 12] width 5 height 5
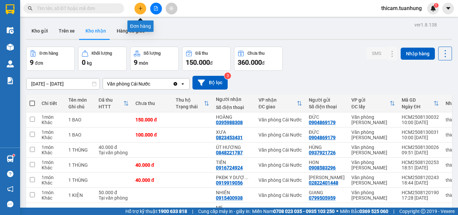
click at [139, 9] on icon "plus" at bounding box center [140, 8] width 5 height 5
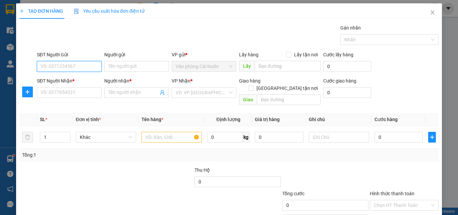
click at [81, 65] on input "SĐT Người Gửi" at bounding box center [69, 66] width 65 height 11
type input "0936006227"
click at [71, 79] on div "0936006227 - TÍNH" at bounding box center [69, 79] width 56 height 7
type input "TÍNH"
type input "0936006227"
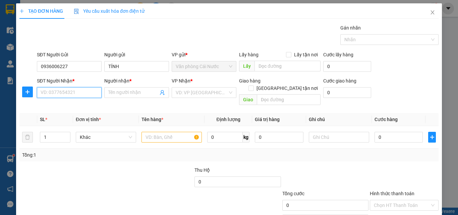
click at [72, 95] on input "SĐT Người Nhận *" at bounding box center [69, 92] width 65 height 11
click at [72, 116] on div "0936006227 - TÍNH" at bounding box center [69, 116] width 56 height 7
type input "0936006227"
type input "TÍNH"
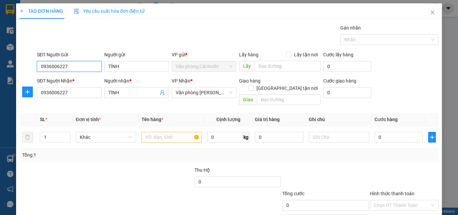
click at [76, 63] on input "0936006227" at bounding box center [69, 66] width 65 height 11
type input "0"
click at [78, 76] on div "0852943015 - BÍCH" at bounding box center [69, 79] width 56 height 7
type input "0852943015"
type input "BÍCH"
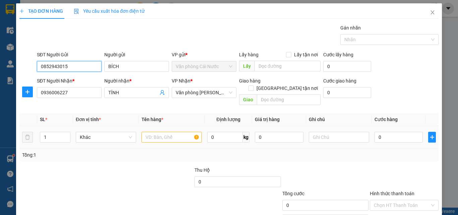
type input "0852943015"
click at [152, 132] on input "text" at bounding box center [171, 137] width 60 height 11
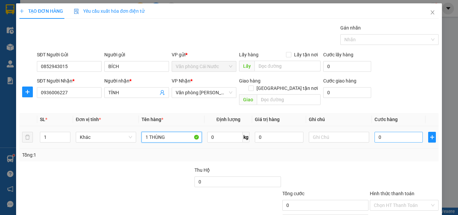
type input "1 THÙNG"
click at [390, 132] on input "0" at bounding box center [398, 137] width 48 height 11
type input "5"
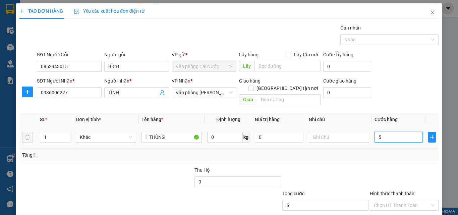
type input "50"
type input "50.000"
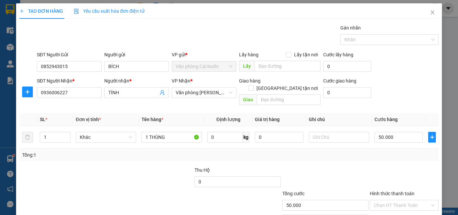
click at [385, 151] on div "Tổng: 1" at bounding box center [228, 154] width 413 height 7
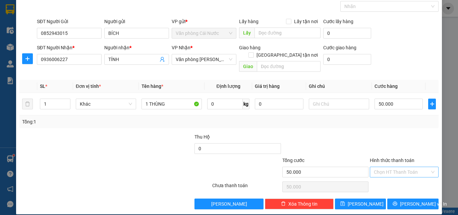
click at [398, 167] on input "Hình thức thanh toán" at bounding box center [402, 172] width 56 height 10
click at [398, 178] on div "Tại văn phòng" at bounding box center [400, 177] width 60 height 7
type input "0"
click at [407, 200] on span "Lưu và In" at bounding box center [423, 203] width 47 height 7
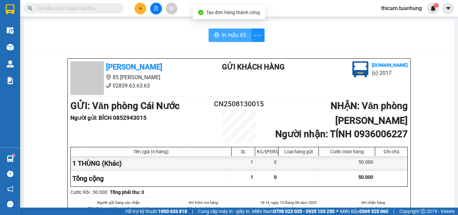
click at [233, 35] on span "In mẫu A5" at bounding box center [234, 35] width 24 height 8
click at [228, 36] on span "In mẫu A5" at bounding box center [234, 35] width 24 height 8
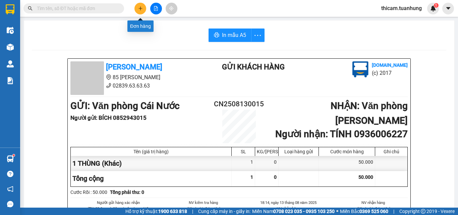
click at [141, 10] on icon "plus" at bounding box center [140, 8] width 5 height 5
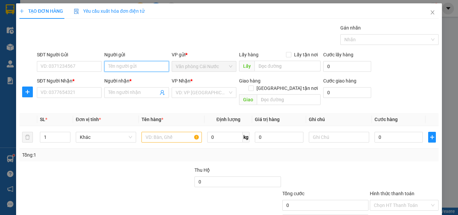
click at [120, 66] on input "Người gửi" at bounding box center [136, 66] width 65 height 11
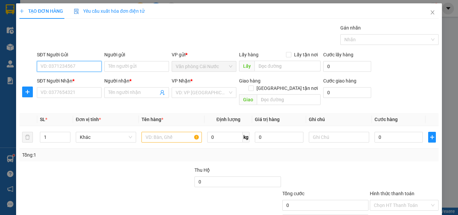
click at [89, 69] on input "SĐT Người Gửi" at bounding box center [69, 66] width 65 height 11
type input "0911438728"
click at [70, 77] on div "0911438728 - MÃI" at bounding box center [69, 79] width 56 height 7
type input "MÃI"
type input "0911438728"
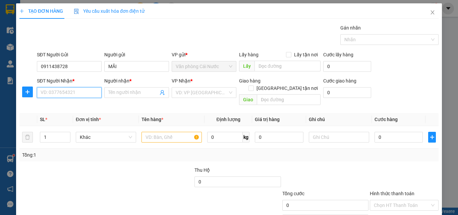
click at [79, 93] on input "SĐT Người Nhận *" at bounding box center [69, 92] width 65 height 11
click at [76, 113] on div "0986165895 - THÀNH" at bounding box center [69, 116] width 56 height 7
type input "0986165895"
type input "THÀNH"
click at [182, 132] on input "text" at bounding box center [171, 137] width 60 height 11
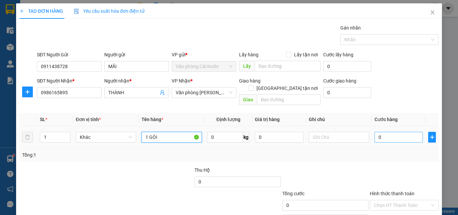
type input "1 GÓI"
click at [392, 132] on input "0" at bounding box center [398, 137] width 48 height 11
type input "3"
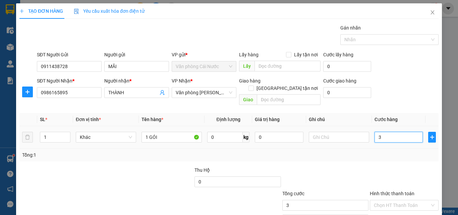
type input "30"
type input "30.000"
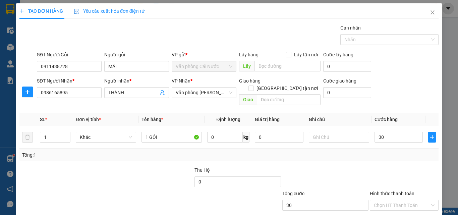
type input "30.000"
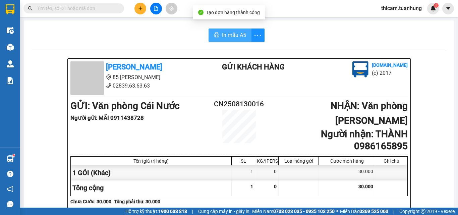
click at [233, 36] on span "In mẫu A5" at bounding box center [234, 35] width 24 height 8
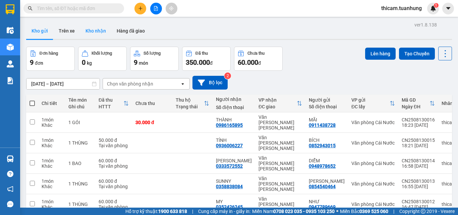
click at [88, 27] on button "Kho nhận" at bounding box center [95, 31] width 31 height 16
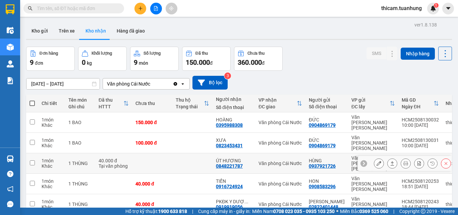
scroll to position [67, 0]
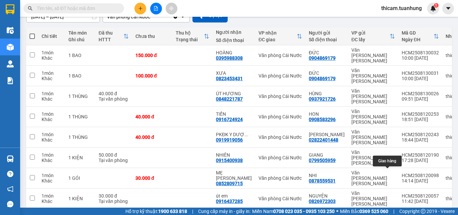
click at [390, 203] on icon at bounding box center [392, 218] width 5 height 5
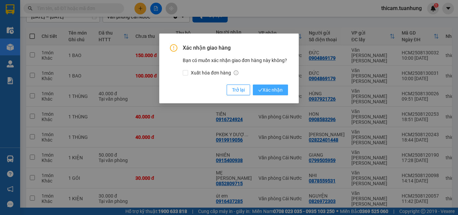
click at [271, 92] on span "Xác nhận" at bounding box center [270, 89] width 24 height 7
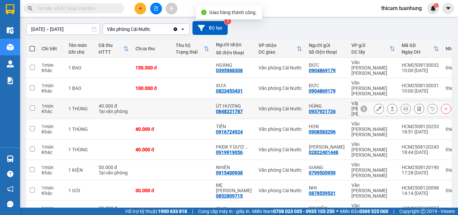
scroll to position [56, 0]
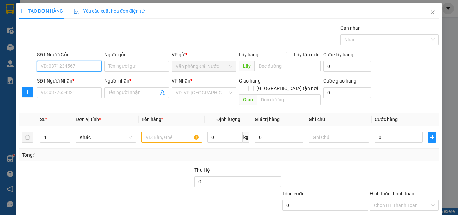
click at [85, 68] on input "SĐT Người Gửi" at bounding box center [69, 66] width 65 height 11
type input "0395988308"
click at [71, 78] on div "0395988308 - HOÀNG" at bounding box center [69, 79] width 56 height 7
type input "HOÀNG"
type input "0395988308"
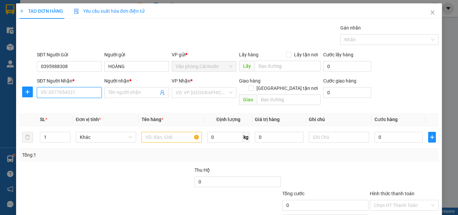
click at [74, 91] on input "SĐT Người Nhận *" at bounding box center [69, 92] width 65 height 11
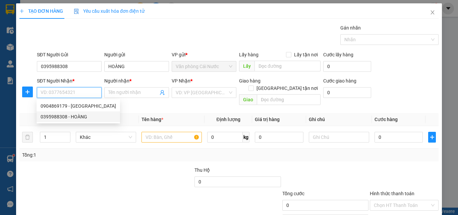
click at [75, 118] on div "0395988308 - HOÀNG" at bounding box center [78, 116] width 75 height 7
type input "0395988308"
type input "HOÀNG"
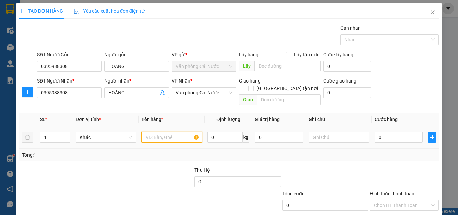
click at [165, 132] on input "text" at bounding box center [171, 137] width 60 height 11
click at [82, 67] on input "0395988308" at bounding box center [69, 66] width 65 height 11
click at [69, 95] on input "0395988308" at bounding box center [69, 92] width 65 height 11
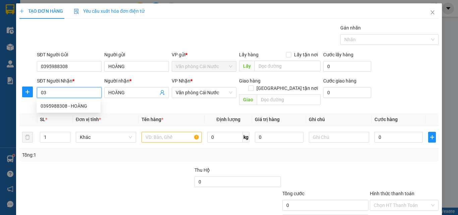
type input "0"
drag, startPoint x: 70, startPoint y: 106, endPoint x: 139, endPoint y: 121, distance: 70.6
click at [70, 106] on div "0904869179 - ĐỨC" at bounding box center [78, 105] width 75 height 7
type input "0904869179"
type input "ĐỨC"
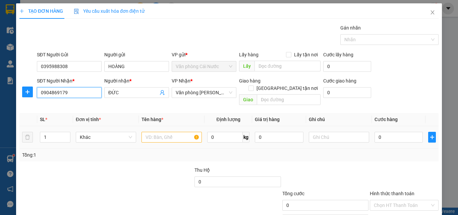
type input "0904869179"
click at [173, 133] on input "text" at bounding box center [171, 137] width 60 height 11
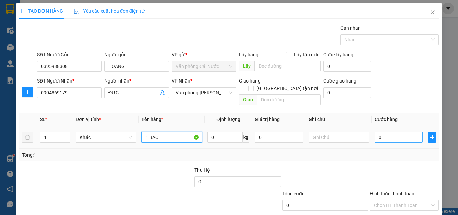
type input "1 BAO"
click at [391, 134] on input "0" at bounding box center [398, 137] width 48 height 11
type input "1"
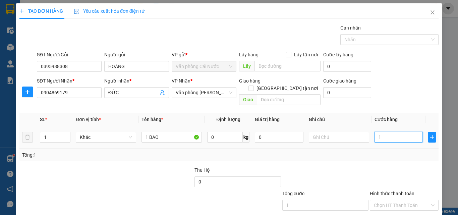
type input "15"
type input "150"
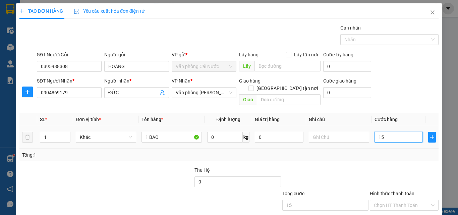
type input "150"
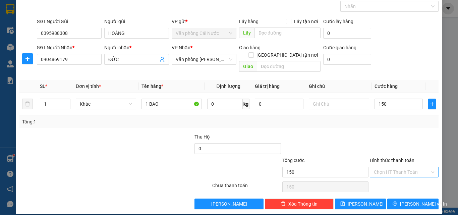
type input "150.000"
click at [392, 167] on input "Hình thức thanh toán" at bounding box center [402, 172] width 56 height 10
click at [389, 175] on div "Tại văn phòng" at bounding box center [400, 177] width 60 height 7
type input "0"
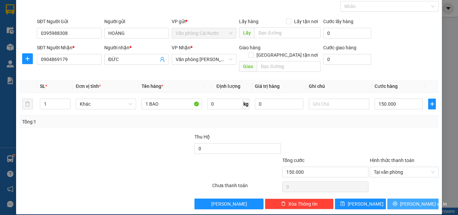
click at [397, 201] on icon "printer" at bounding box center [394, 203] width 5 height 5
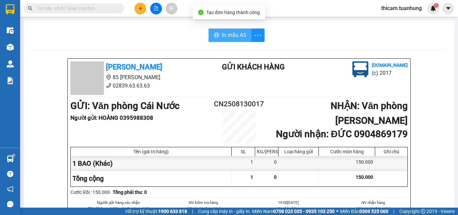
click at [234, 34] on span "In mẫu A5" at bounding box center [234, 35] width 24 height 8
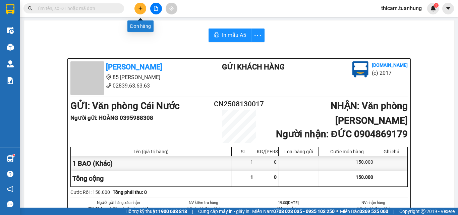
click at [140, 6] on button at bounding box center [140, 9] width 12 height 12
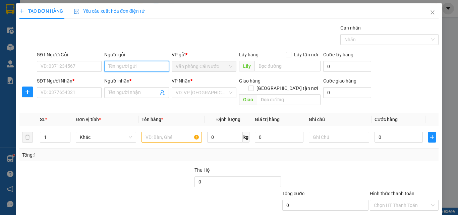
click at [114, 67] on input "Người gửi" at bounding box center [136, 66] width 65 height 11
type input "XE TẢI"
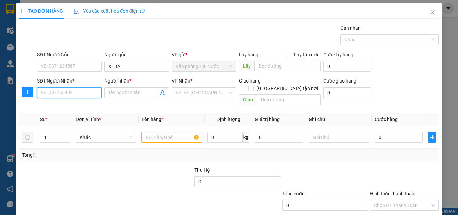
click at [76, 96] on input "SĐT Người Nhận *" at bounding box center [69, 92] width 65 height 11
type input "02838444090"
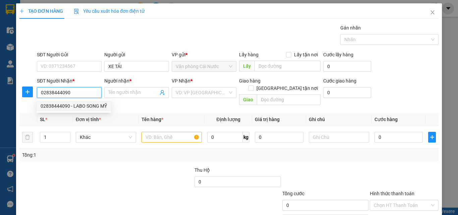
click at [72, 107] on div "02838444090 - LABO SONG MỸ" at bounding box center [74, 105] width 66 height 7
type input "LABO SONG MỸ"
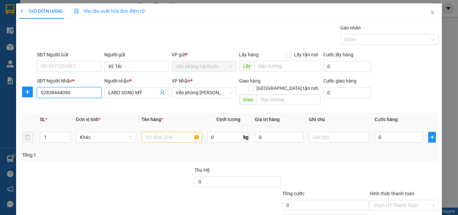
type input "02838444090"
click at [156, 132] on input "text" at bounding box center [171, 137] width 60 height 11
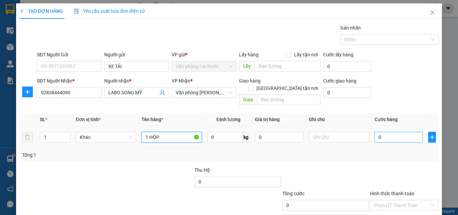
type input "1 HỘP"
click at [391, 132] on input "0" at bounding box center [398, 137] width 48 height 11
type input "3"
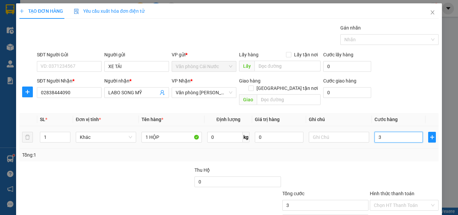
type input "30"
type input "30.000"
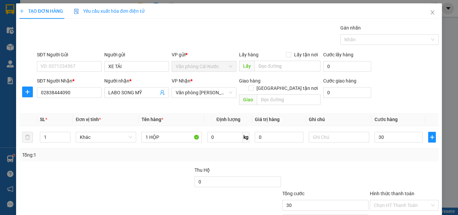
type input "30.000"
click at [394, 166] on div at bounding box center [404, 177] width 70 height 23
click at [396, 200] on input "Hình thức thanh toán" at bounding box center [402, 205] width 56 height 10
click at [386, 207] on div "Tại văn phòng" at bounding box center [400, 210] width 60 height 7
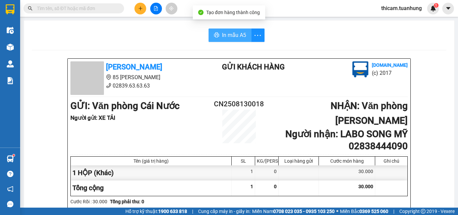
click at [222, 37] on span "In mẫu A5" at bounding box center [234, 35] width 24 height 8
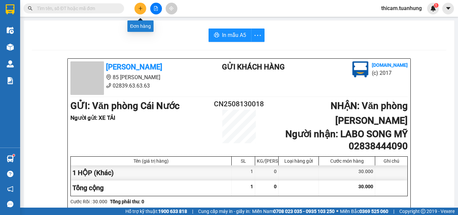
click at [137, 6] on button at bounding box center [140, 9] width 12 height 12
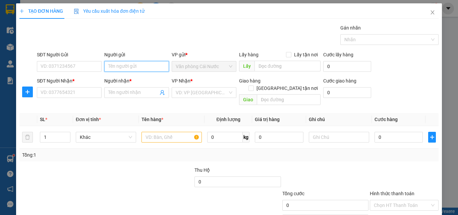
click at [117, 68] on input "Người gửi" at bounding box center [136, 66] width 65 height 11
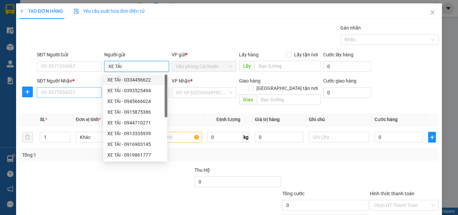
type input "XE TẢI"
click at [83, 94] on input "SĐT Người Nhận *" at bounding box center [69, 92] width 65 height 11
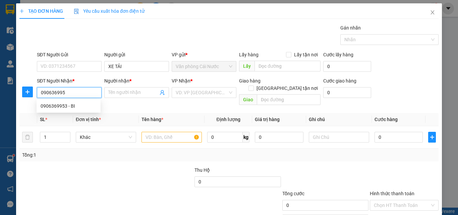
type input "0906369953"
click at [71, 104] on div "0906369953 - BI" at bounding box center [69, 105] width 56 height 7
type input "BI"
type input "0906369953"
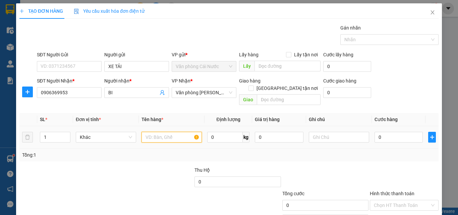
click at [168, 132] on input "text" at bounding box center [171, 137] width 60 height 11
type input "1 THÙNG"
click at [387, 132] on input "0" at bounding box center [398, 137] width 48 height 11
type input "7"
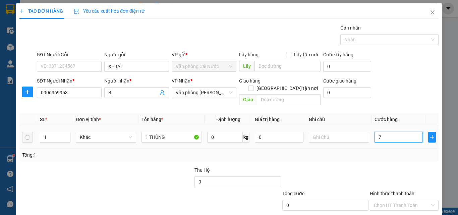
type input "7"
type input "70"
type input "70.000"
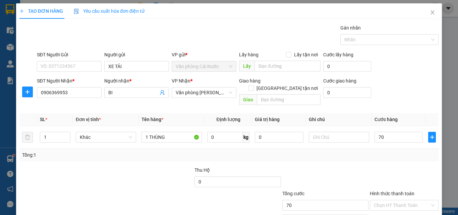
type input "70.000"
click at [369, 173] on div at bounding box center [404, 177] width 70 height 23
click at [381, 200] on input "Hình thức thanh toán" at bounding box center [402, 205] width 56 height 10
click at [389, 207] on div "Tại văn phòng" at bounding box center [400, 210] width 60 height 7
type input "0"
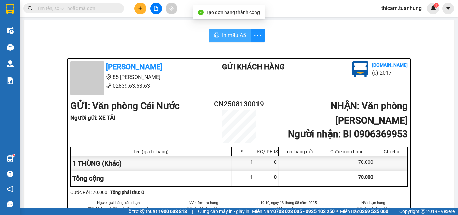
click at [225, 35] on span "In mẫu A5" at bounding box center [234, 35] width 24 height 8
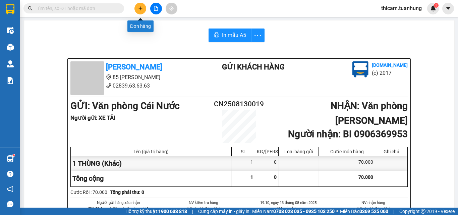
click at [141, 8] on icon "plus" at bounding box center [140, 8] width 5 height 5
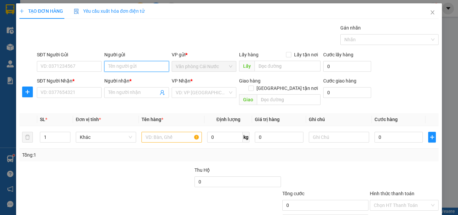
click at [116, 65] on input "Người gửi" at bounding box center [136, 66] width 65 height 11
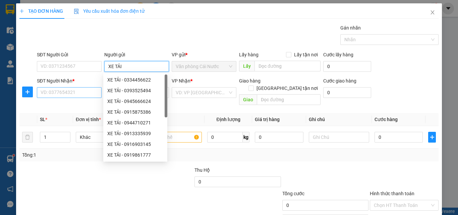
type input "XE TẢI"
click at [59, 93] on input "SĐT Người Nhận *" at bounding box center [69, 92] width 65 height 11
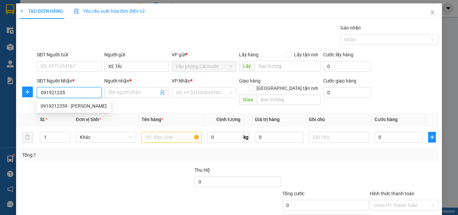
type input "0919212359"
click at [77, 104] on div "0919212359 - TRINH" at bounding box center [74, 105] width 66 height 7
type input "TRINH"
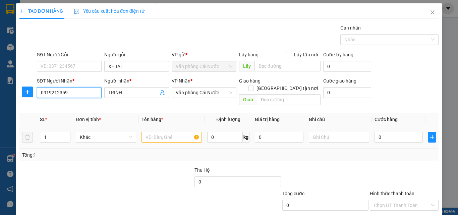
type input "0919212359"
click at [171, 132] on input "text" at bounding box center [171, 137] width 60 height 11
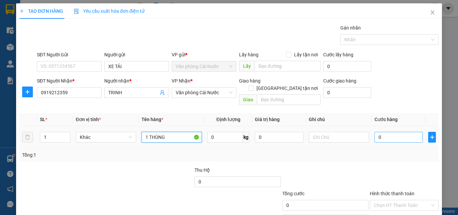
type input "1 THÙNG"
click at [380, 132] on input "0" at bounding box center [398, 137] width 48 height 11
type input "3"
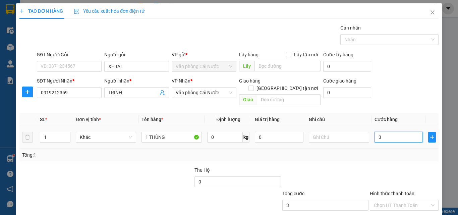
type input "30"
type input "30.000"
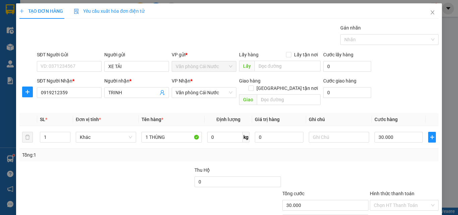
click at [371, 155] on div "Transit Pickup Surcharge Ids Transit Deliver Surcharge Ids Transit Deliver Surc…" at bounding box center [228, 133] width 419 height 218
click at [403, 200] on input "Hình thức thanh toán" at bounding box center [402, 205] width 56 height 10
click at [387, 207] on div "Tại văn phòng" at bounding box center [400, 210] width 60 height 7
type input "0"
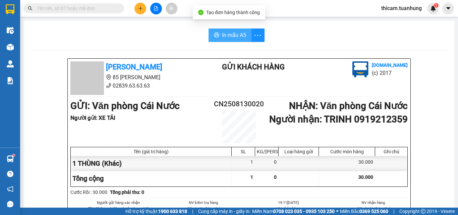
click at [226, 36] on span "In mẫu A5" at bounding box center [234, 35] width 24 height 8
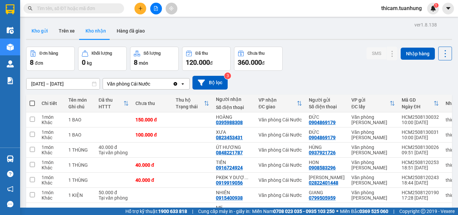
click at [46, 27] on button "Kho gửi" at bounding box center [39, 31] width 27 height 16
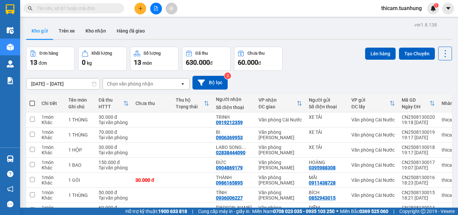
click at [30, 103] on span at bounding box center [31, 103] width 5 height 5
click at [32, 100] on input "checkbox" at bounding box center [32, 100] width 0 height 0
checkbox input "true"
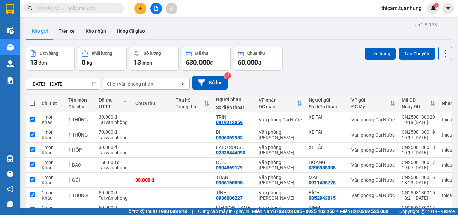
checkbox input "true"
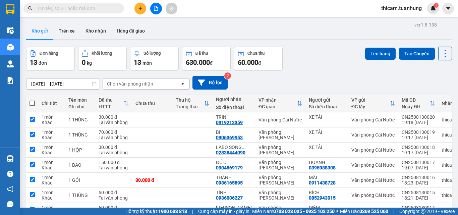
checkbox input "true"
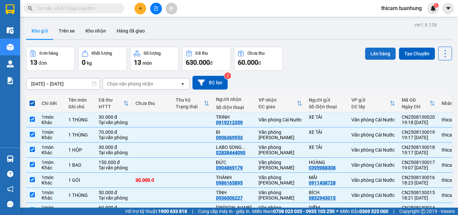
click at [373, 51] on button "Lên hàng" at bounding box center [380, 54] width 30 height 12
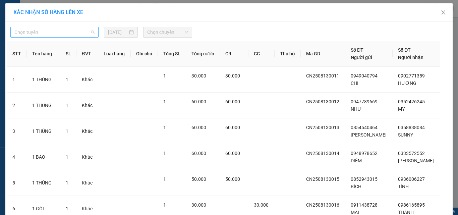
click at [78, 28] on span "Chọn tuyến" at bounding box center [54, 32] width 80 height 10
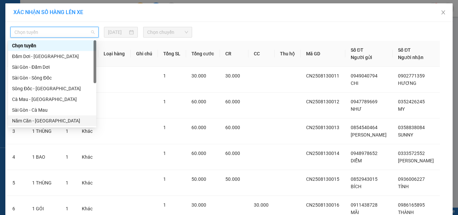
click at [46, 121] on div "Năm Căn - [GEOGRAPHIC_DATA]" at bounding box center [52, 120] width 80 height 7
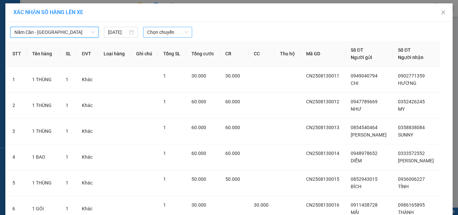
click at [171, 32] on span "Chọn chuyến" at bounding box center [167, 32] width 41 height 10
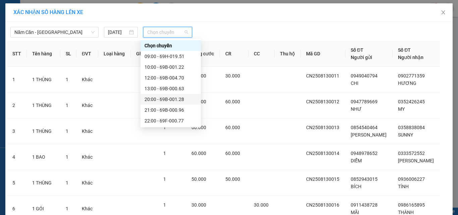
scroll to position [32, 0]
click at [171, 76] on div "21:00 - 69B-000.96" at bounding box center [170, 77] width 52 height 7
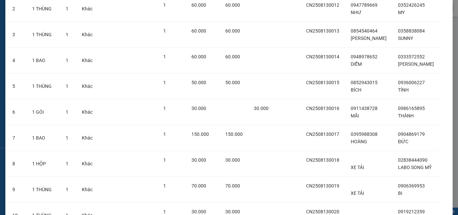
scroll to position [163, 0]
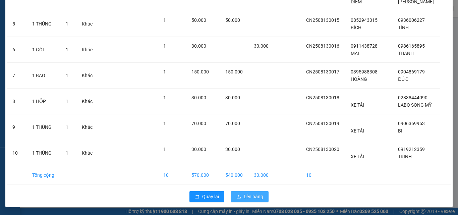
click at [248, 195] on span "Lên hàng" at bounding box center [253, 196] width 19 height 7
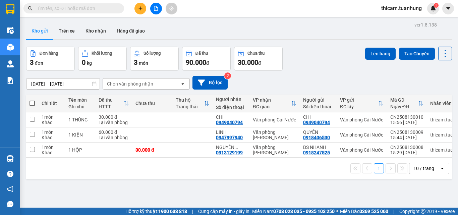
click at [32, 104] on span at bounding box center [31, 103] width 5 height 5
click at [32, 100] on input "checkbox" at bounding box center [32, 100] width 0 height 0
checkbox input "true"
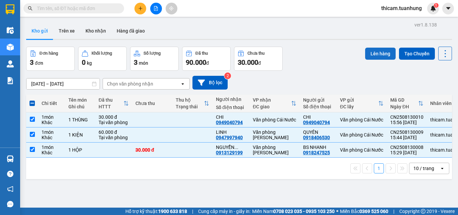
click at [370, 59] on button "Lên hàng" at bounding box center [380, 54] width 30 height 12
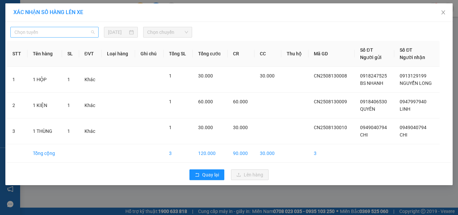
click at [80, 28] on span "Chọn tuyến" at bounding box center [54, 32] width 80 height 10
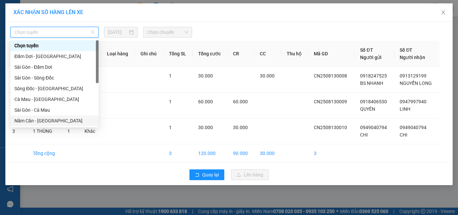
click at [38, 123] on div "Năm Căn - [GEOGRAPHIC_DATA]" at bounding box center [54, 120] width 80 height 7
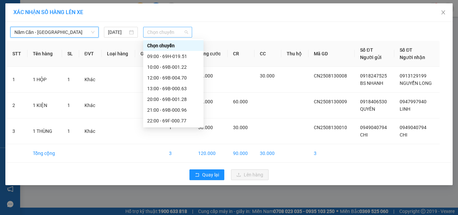
click at [187, 33] on span "Chọn chuyến" at bounding box center [167, 32] width 41 height 10
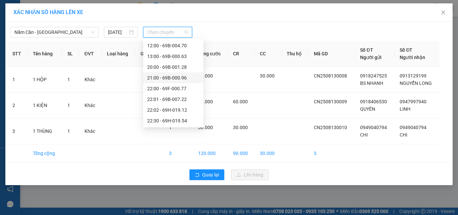
click at [178, 77] on div "21:00 - 69B-000.96" at bounding box center [173, 77] width 52 height 7
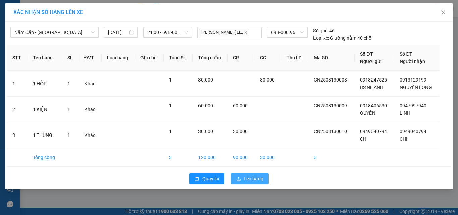
click at [254, 180] on span "Lên hàng" at bounding box center [253, 178] width 19 height 7
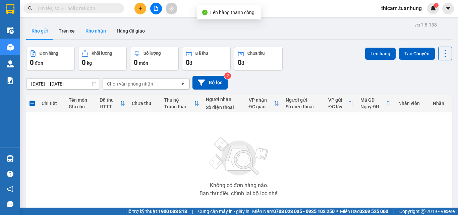
click at [99, 30] on button "Kho nhận" at bounding box center [95, 31] width 31 height 16
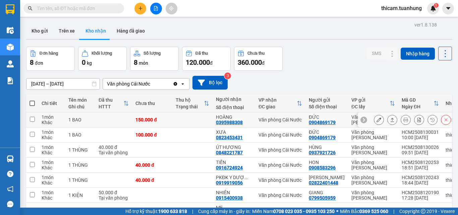
scroll to position [34, 0]
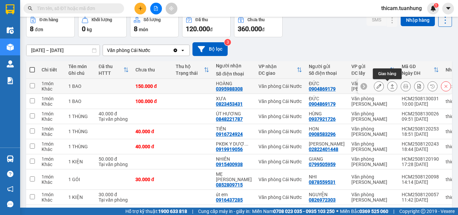
click at [390, 85] on icon at bounding box center [392, 86] width 5 height 5
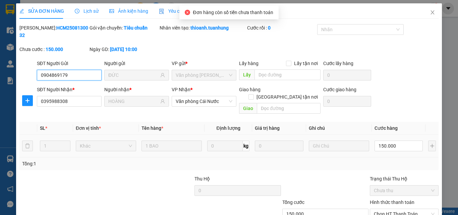
scroll to position [35, 0]
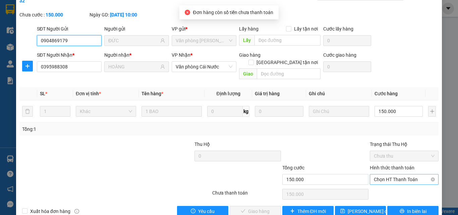
click at [394, 174] on span "Chọn HT Thanh Toán" at bounding box center [404, 179] width 61 height 10
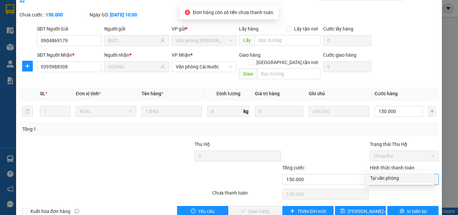
click at [392, 176] on div "Tại văn phòng" at bounding box center [400, 177] width 60 height 7
type input "0"
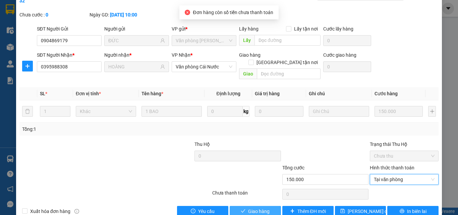
click at [249, 207] on span "Giao hàng" at bounding box center [258, 210] width 21 height 7
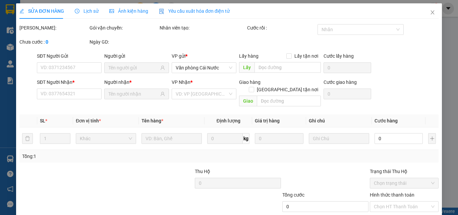
type input "0904869179"
type input "ĐỨC"
type input "0395988308"
type input "HOÀNG"
type input "150.000"
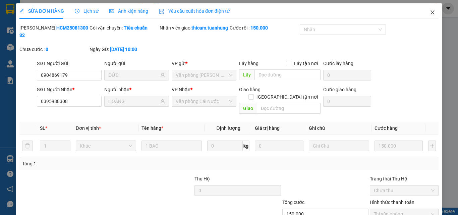
click at [428, 9] on span "Close" at bounding box center [432, 12] width 19 height 19
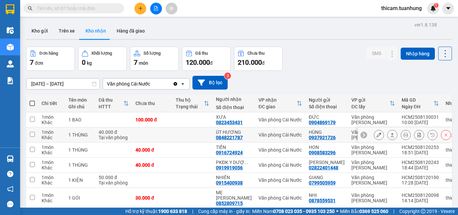
scroll to position [34, 0]
